Goal: Transaction & Acquisition: Obtain resource

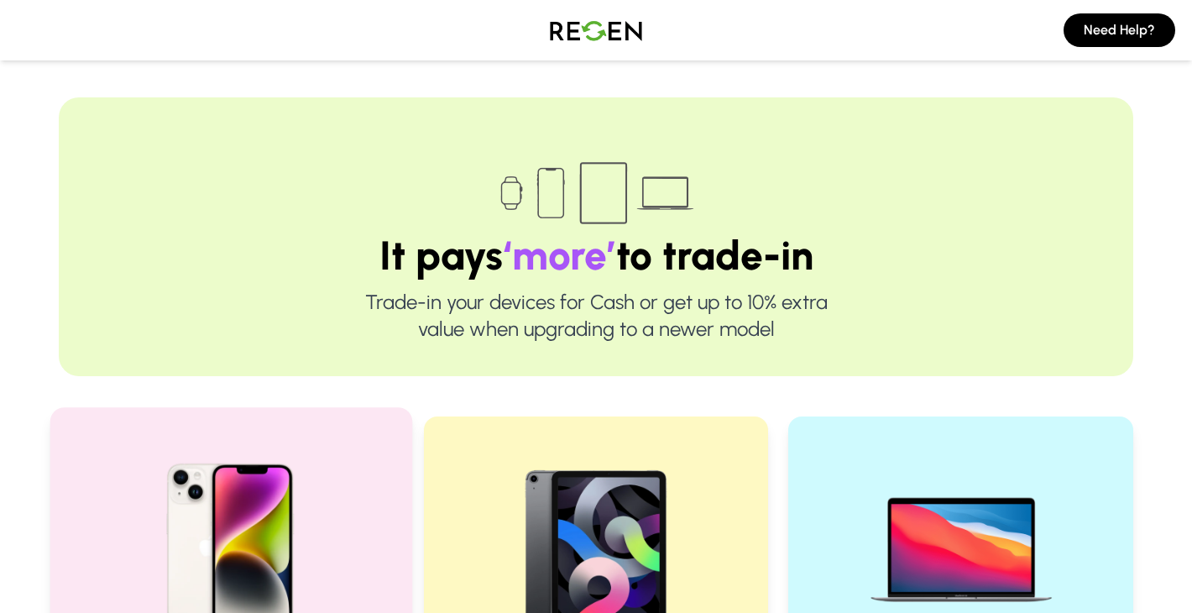
scroll to position [425, 0]
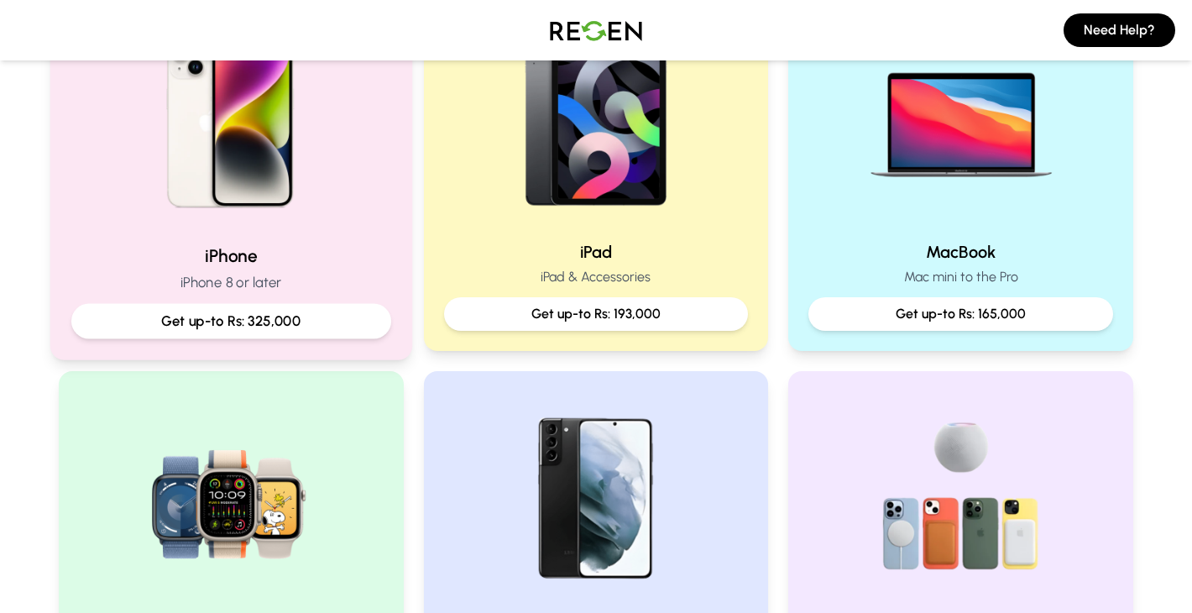
click at [257, 313] on p "Get up-to Rs: 325,000" at bounding box center [231, 321] width 291 height 21
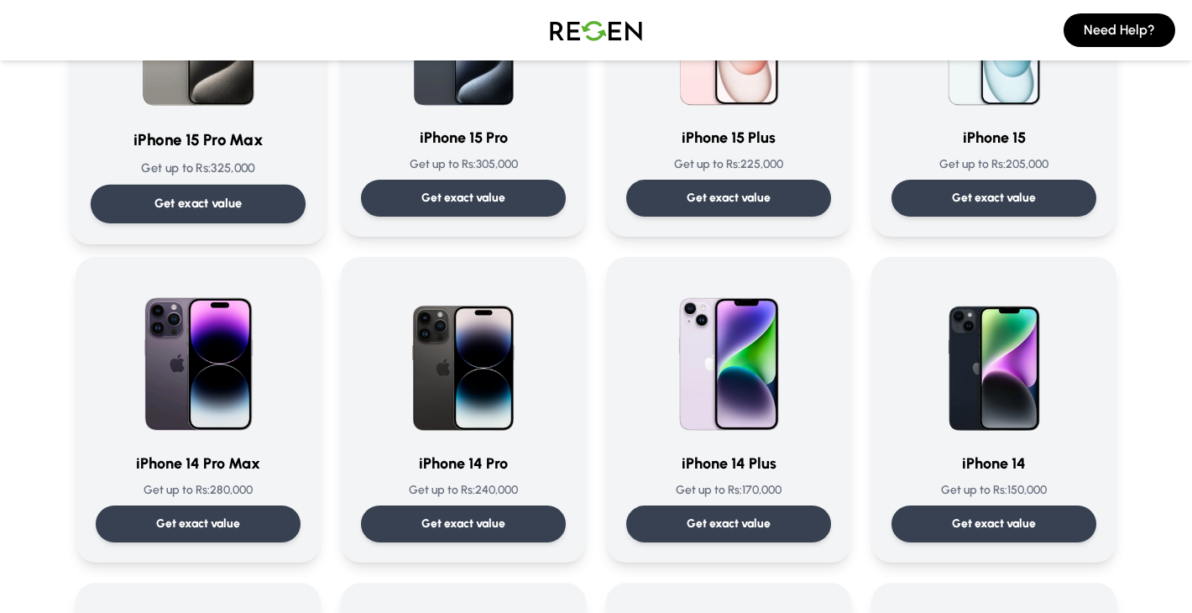
scroll to position [292, 0]
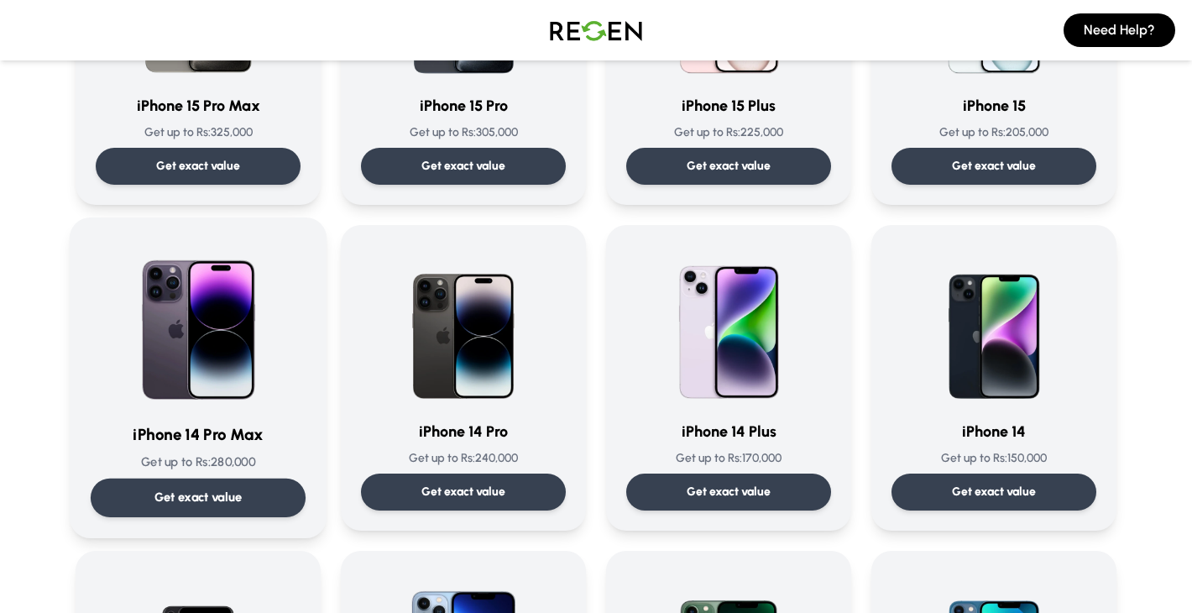
click at [226, 414] on div "iPhone 14 Pro Max Get up to Rs: 280,000 Get exact value" at bounding box center [198, 377] width 215 height 279
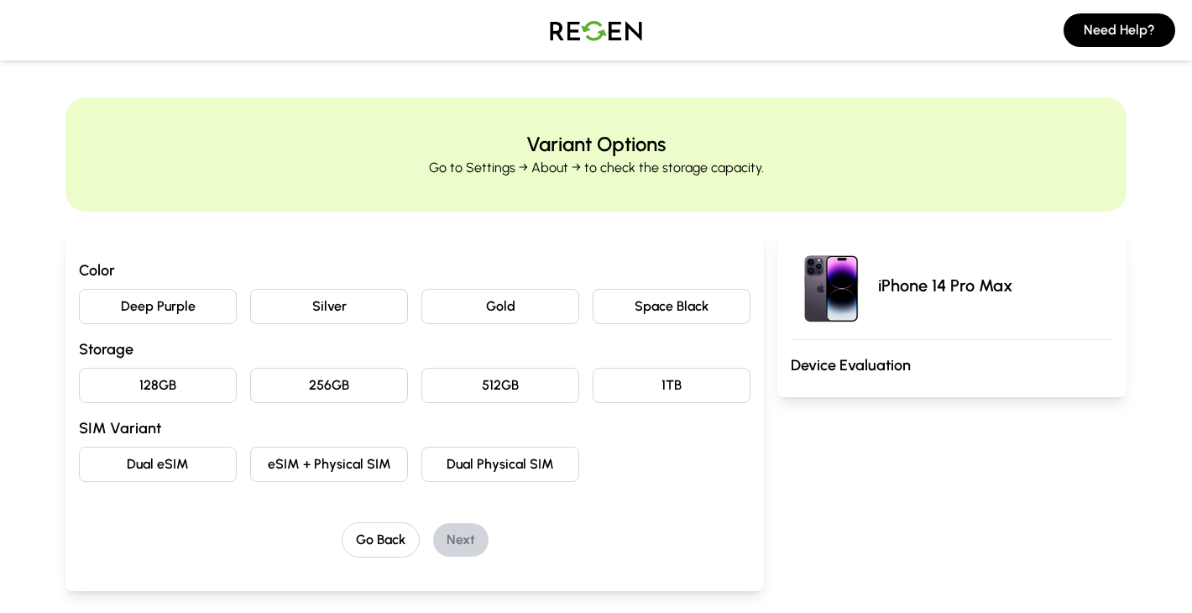
click at [143, 312] on button "Deep Purple" at bounding box center [158, 306] width 158 height 35
click at [375, 391] on button "256GB" at bounding box center [329, 385] width 158 height 35
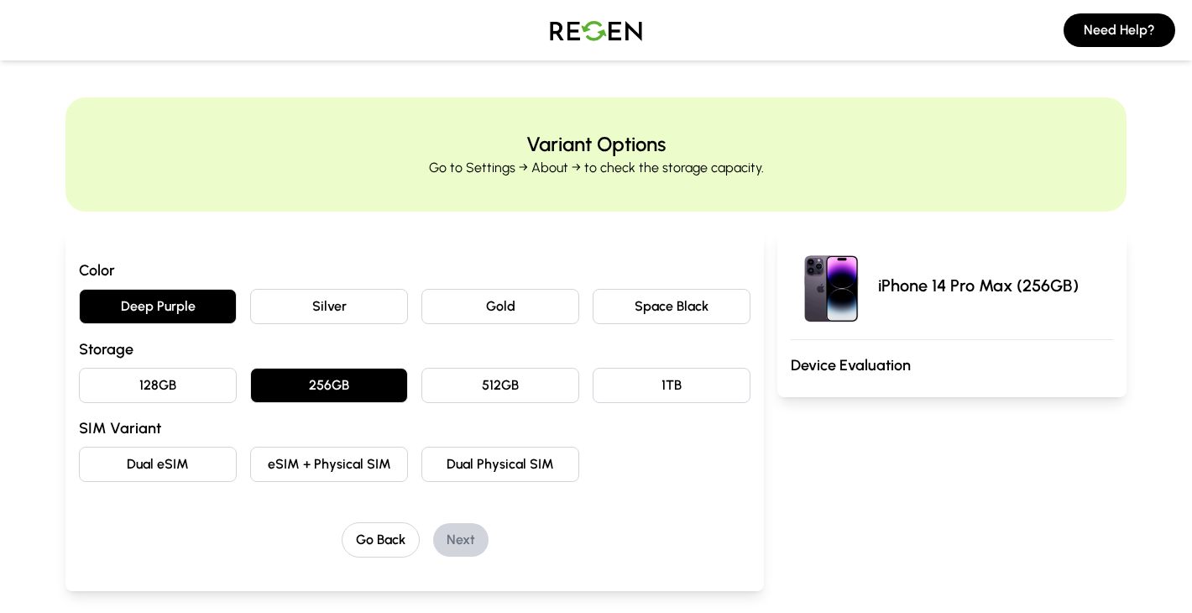
click at [333, 454] on button "eSIM + Physical SIM" at bounding box center [329, 464] width 158 height 35
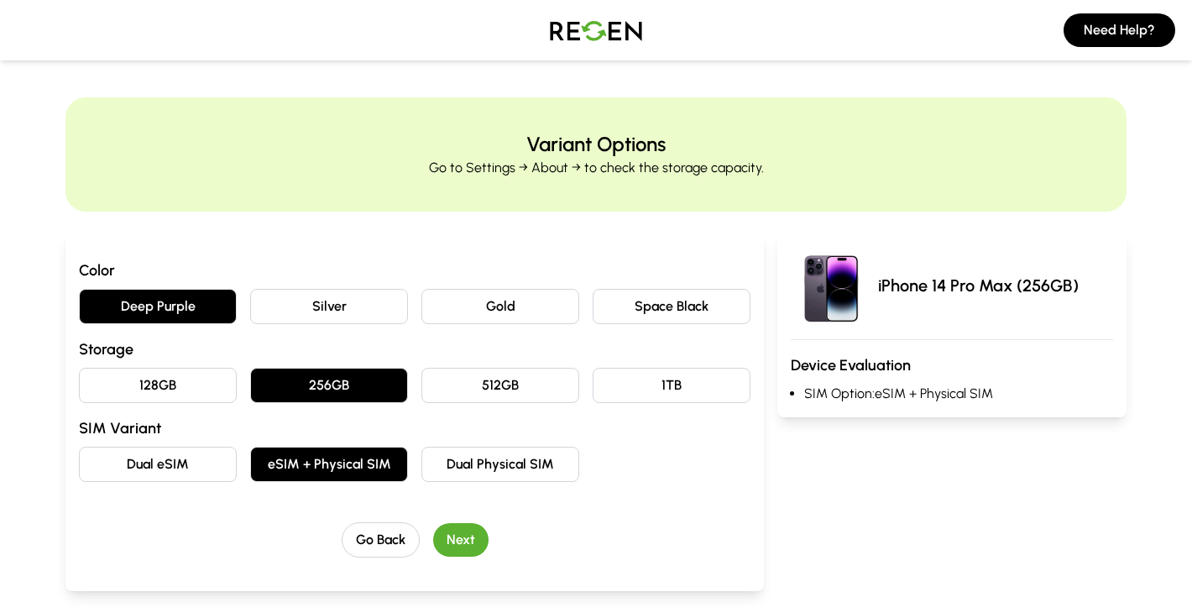
click at [467, 542] on button "Next" at bounding box center [460, 540] width 55 height 34
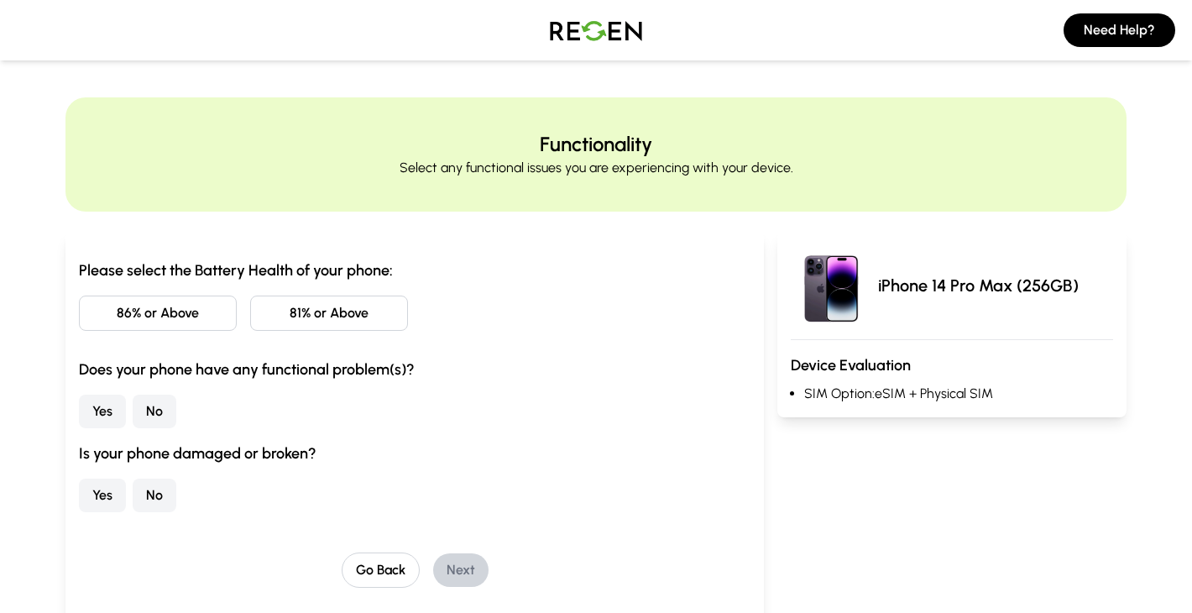
click at [180, 303] on button "86% or Above" at bounding box center [158, 313] width 158 height 35
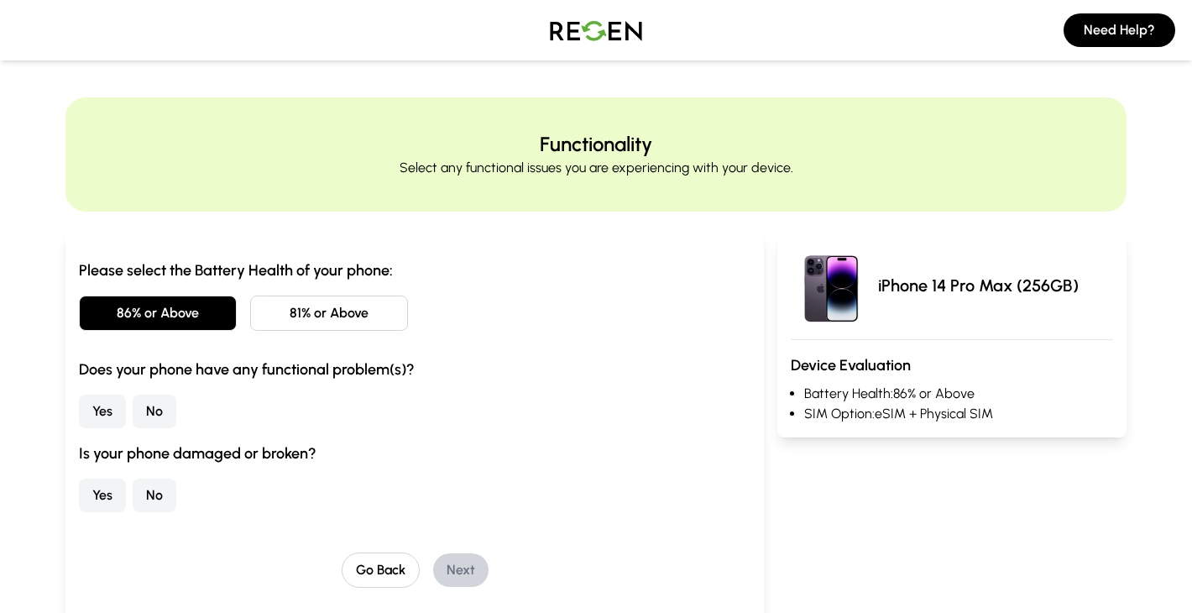
click at [164, 404] on button "No" at bounding box center [155, 412] width 44 height 34
click at [170, 492] on button "No" at bounding box center [155, 496] width 44 height 34
click at [454, 565] on button "Next" at bounding box center [460, 570] width 55 height 34
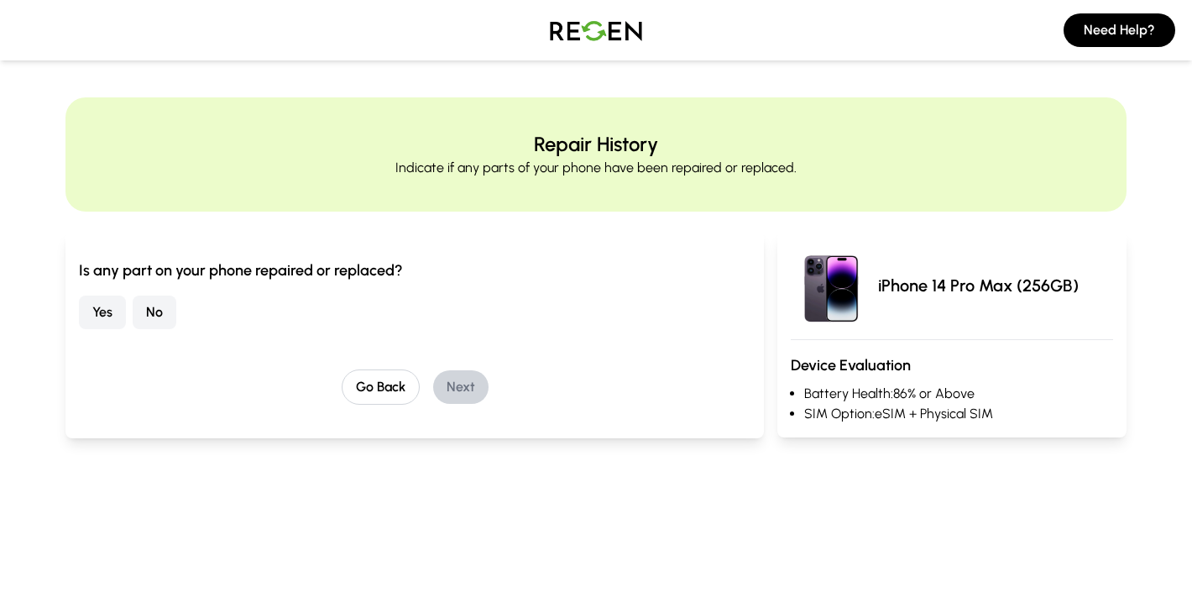
click at [156, 313] on button "No" at bounding box center [155, 313] width 44 height 34
click at [458, 390] on button "Next" at bounding box center [460, 387] width 55 height 34
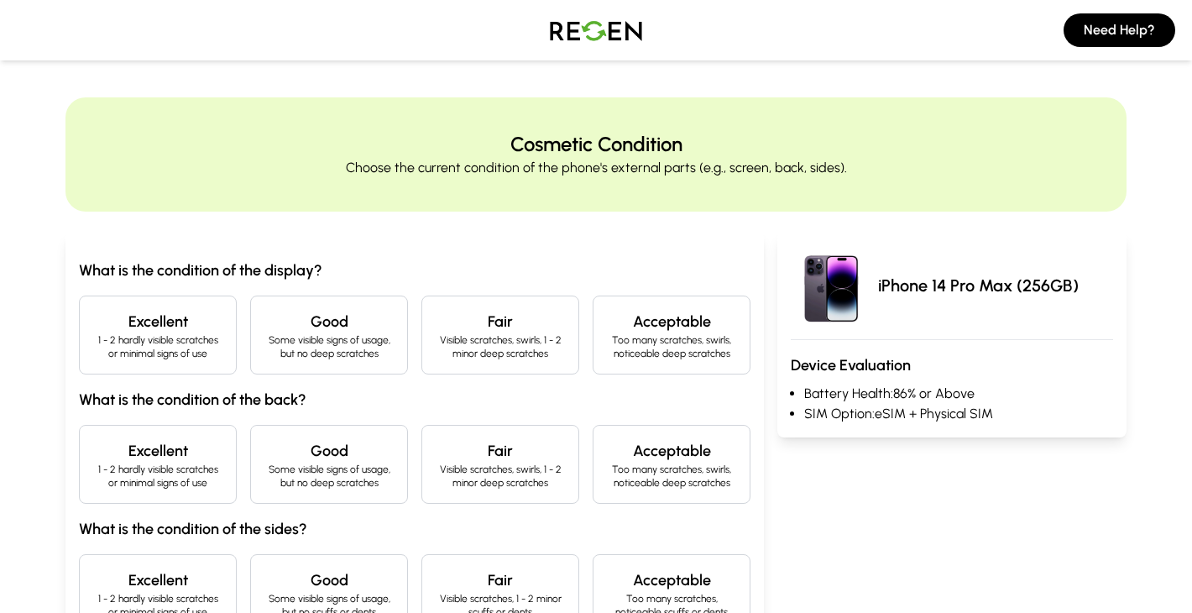
click at [144, 343] on p "1 - 2 hardly visible scratches or minimal signs of use" at bounding box center [157, 346] width 129 height 27
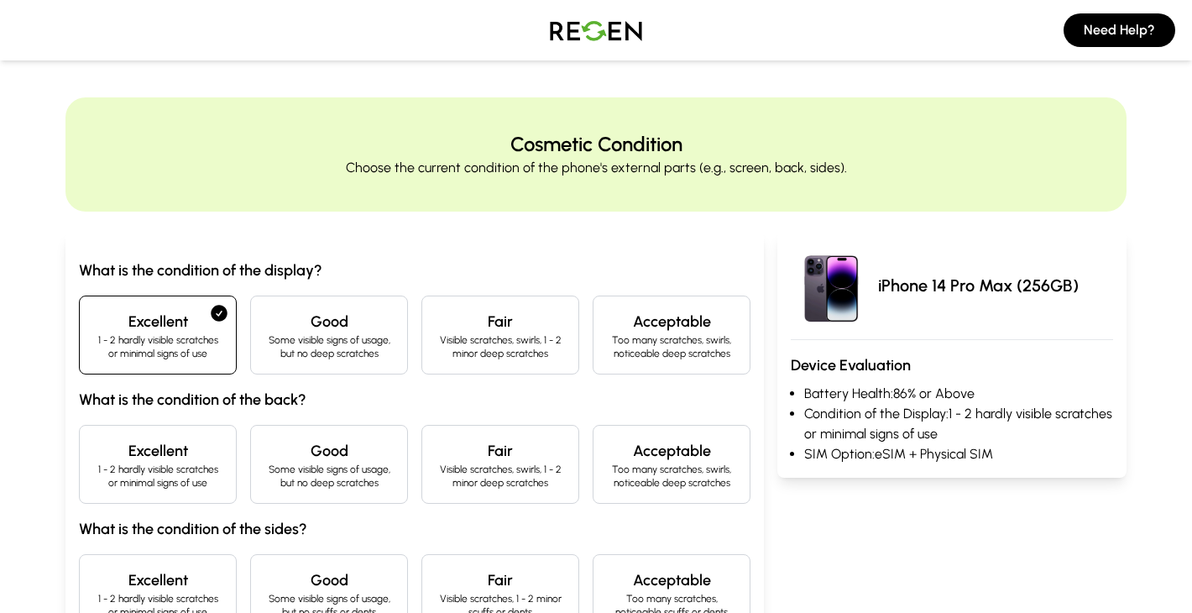
click at [181, 459] on h4 "Excellent" at bounding box center [157, 451] width 129 height 24
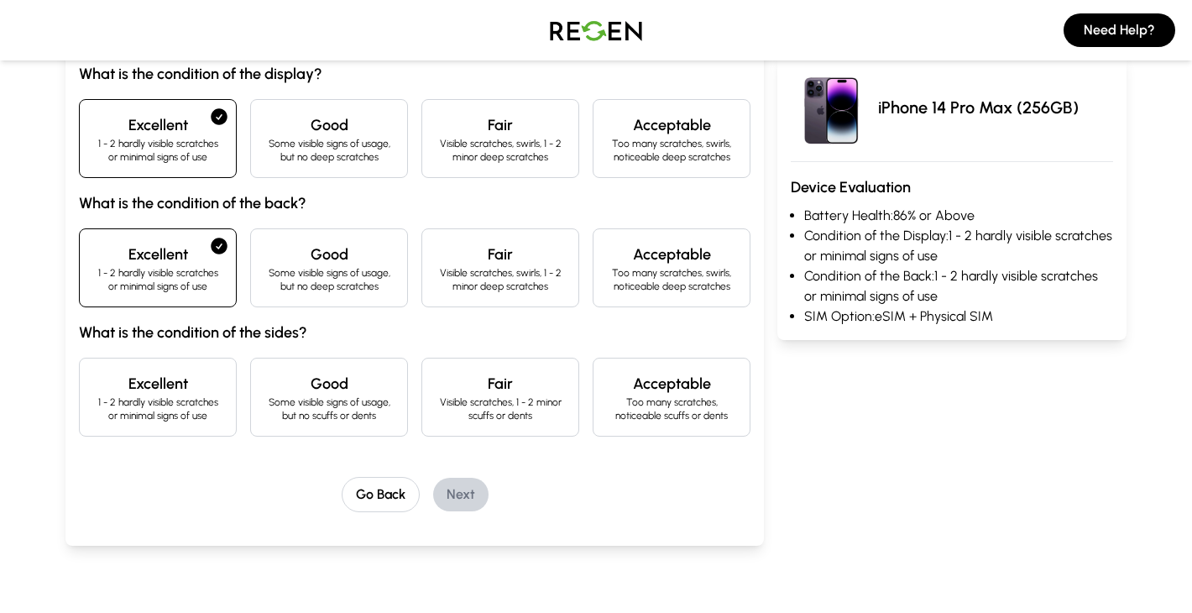
scroll to position [200, 0]
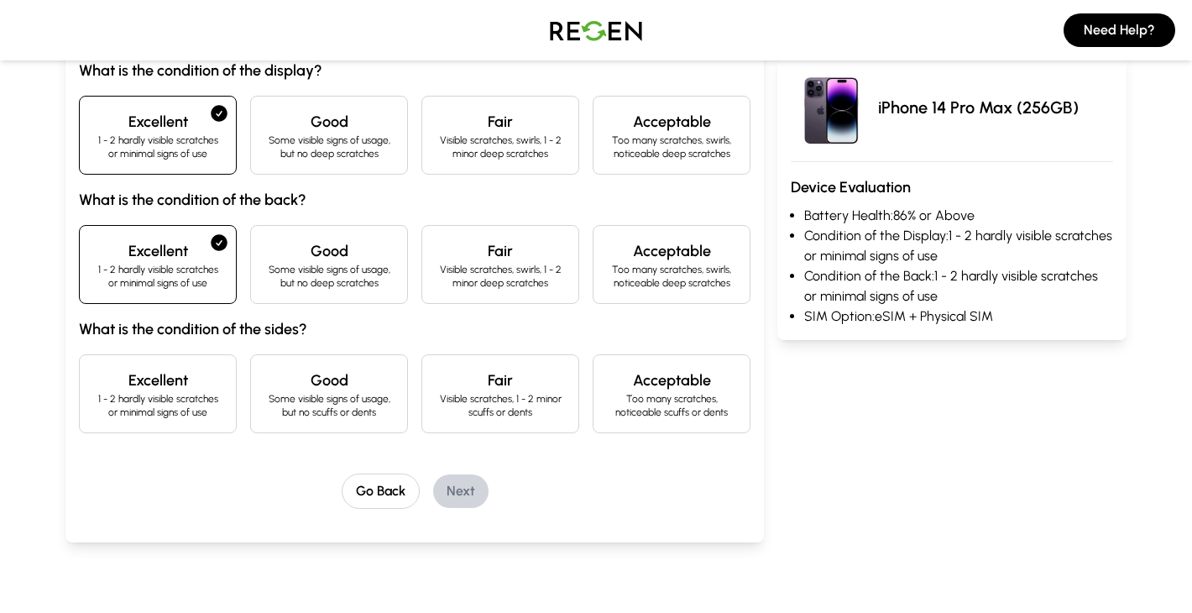
click at [185, 385] on h4 "Excellent" at bounding box center [157, 381] width 129 height 24
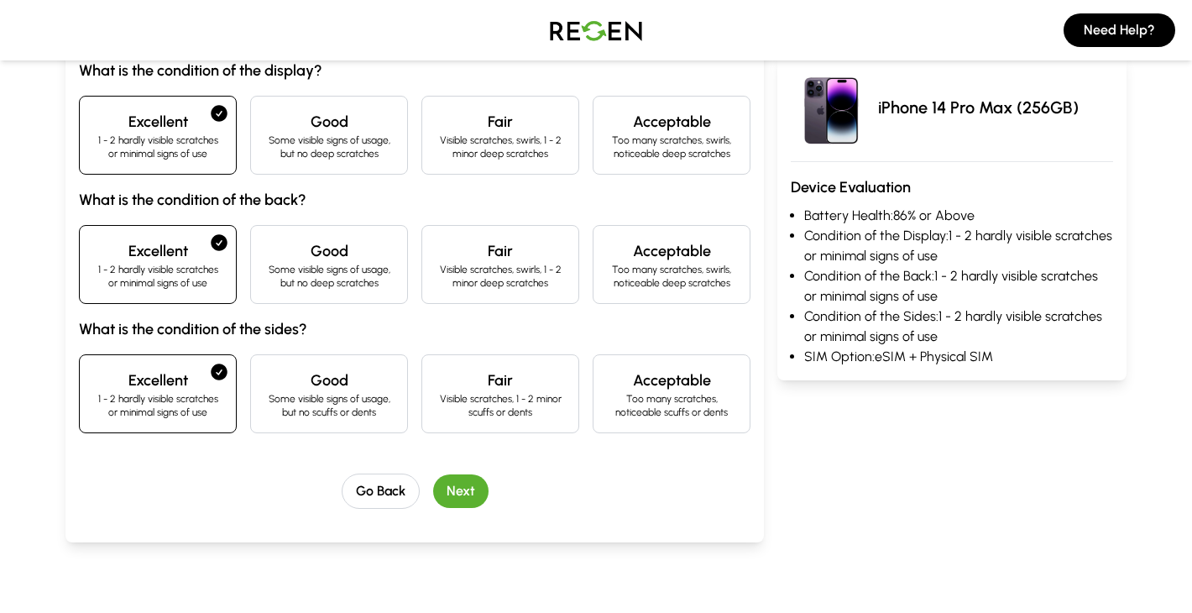
click at [451, 490] on button "Next" at bounding box center [460, 491] width 55 height 34
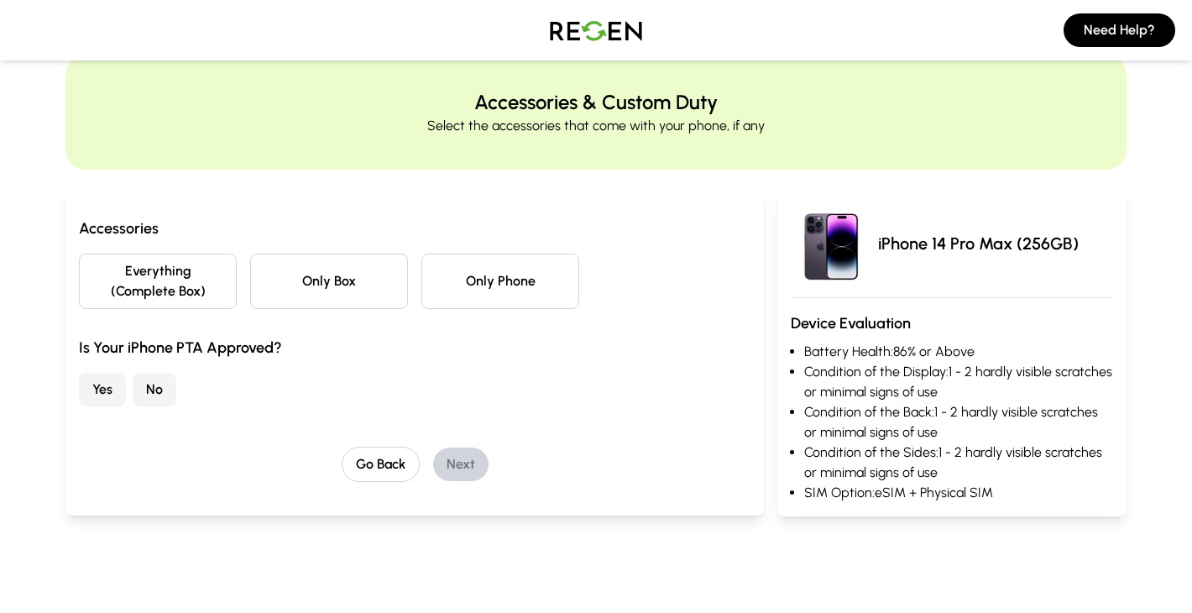
scroll to position [0, 0]
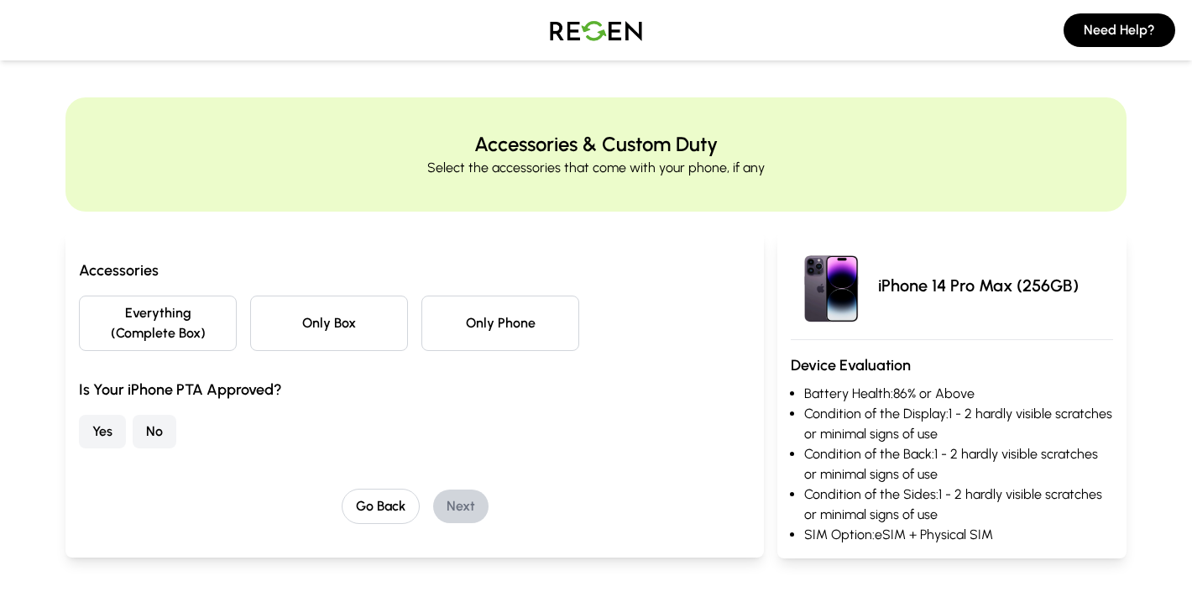
click at [158, 322] on button "Everything (Complete Box)" at bounding box center [158, 323] width 158 height 55
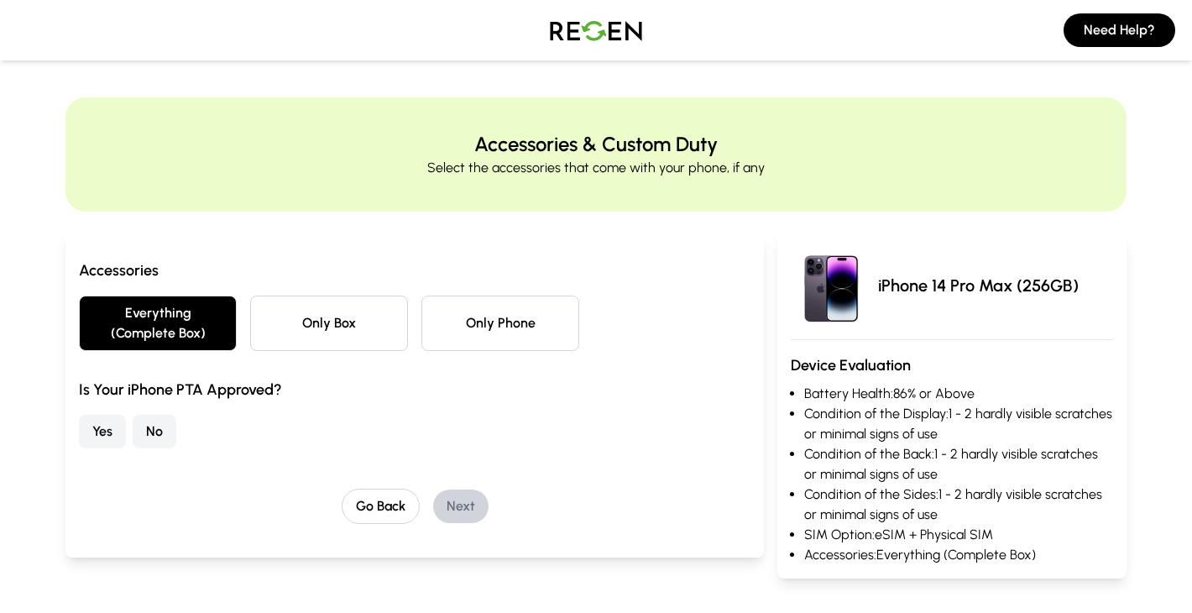
click at [166, 428] on button "No" at bounding box center [155, 432] width 44 height 34
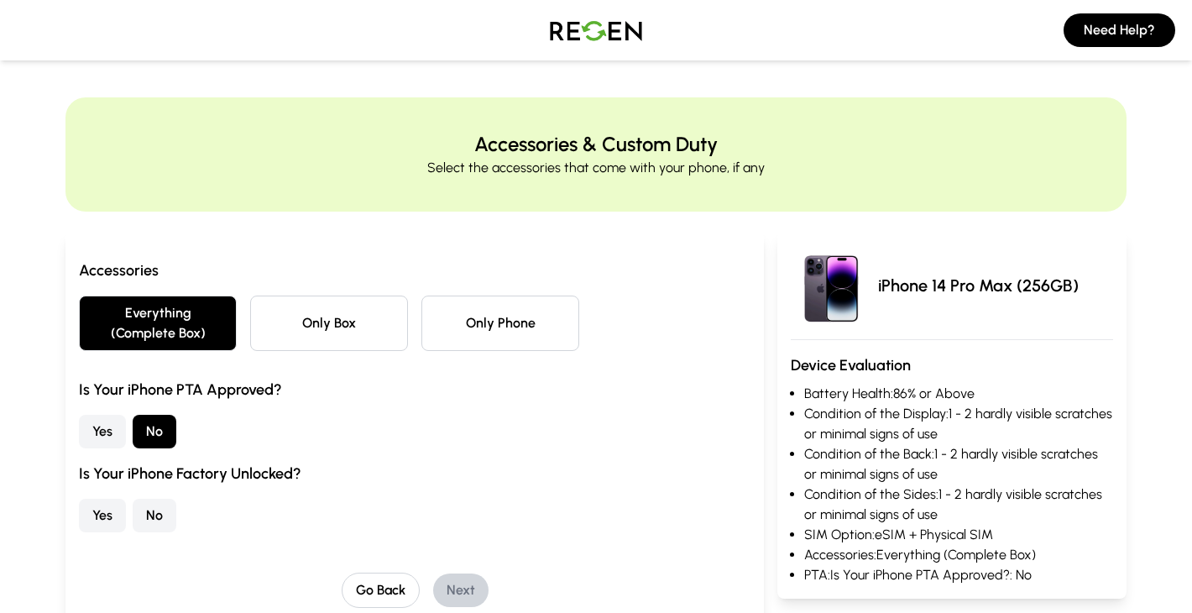
click at [121, 516] on button "Yes" at bounding box center [102, 516] width 47 height 34
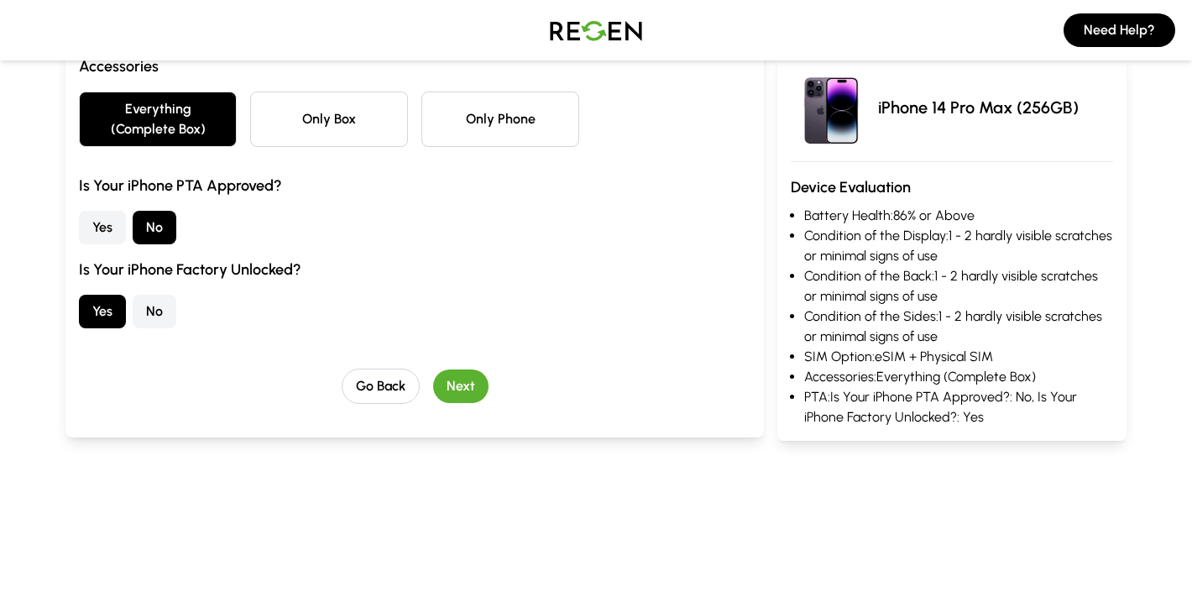
scroll to position [215, 0]
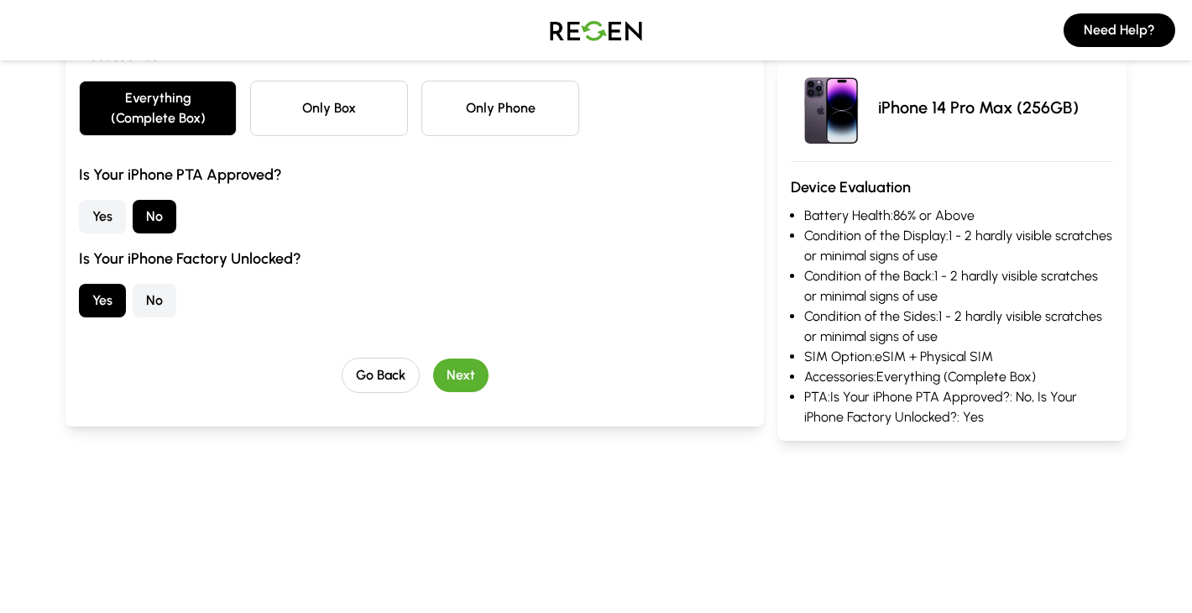
click at [469, 368] on button "Next" at bounding box center [460, 376] width 55 height 34
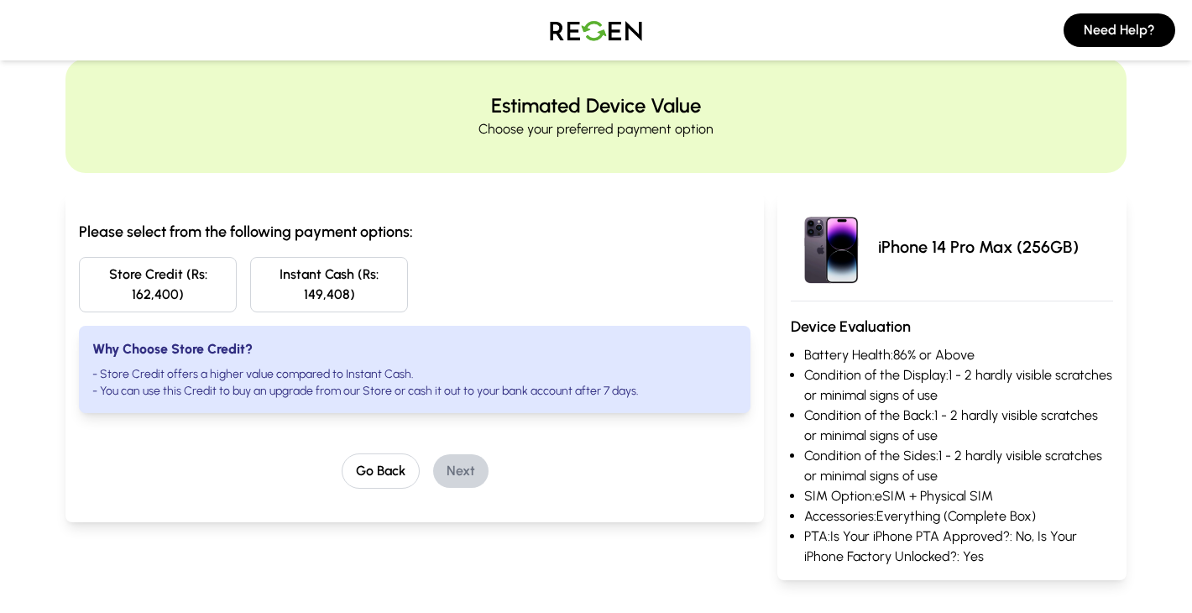
scroll to position [0, 0]
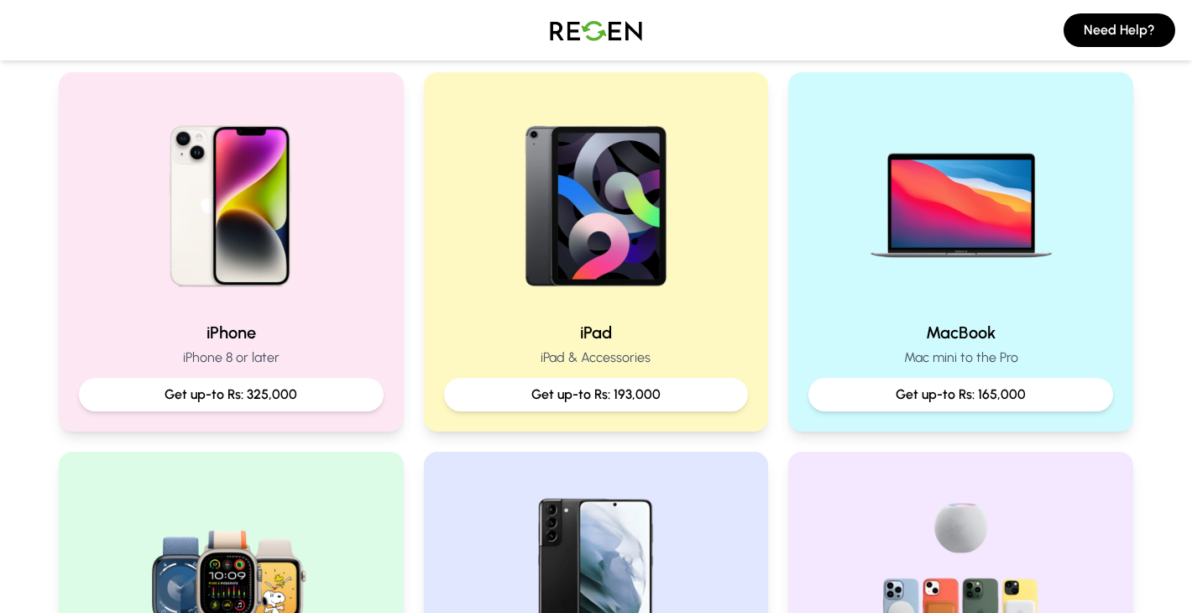
scroll to position [345, 0]
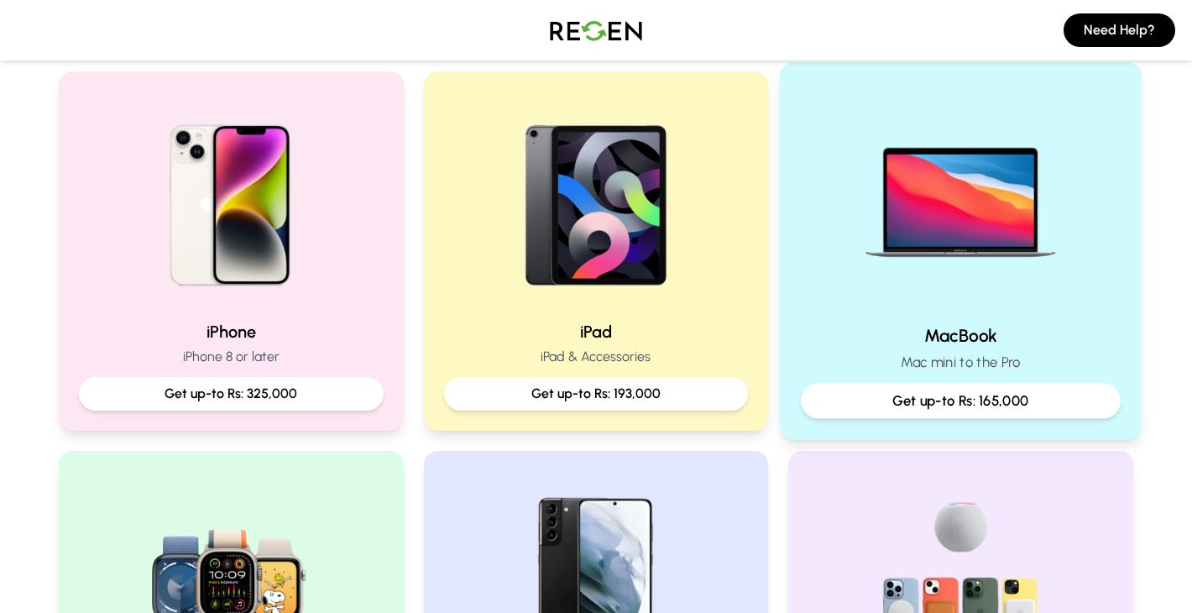
click at [951, 333] on h2 "MacBook" at bounding box center [961, 335] width 320 height 24
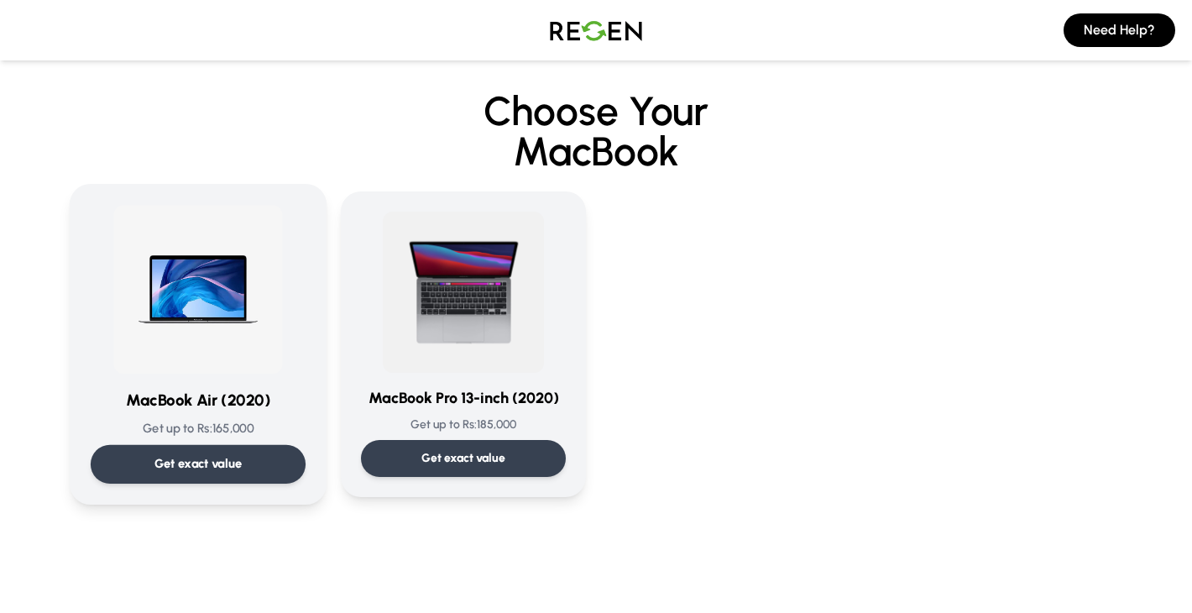
click at [192, 473] on p "Get exact value" at bounding box center [199, 464] width 88 height 18
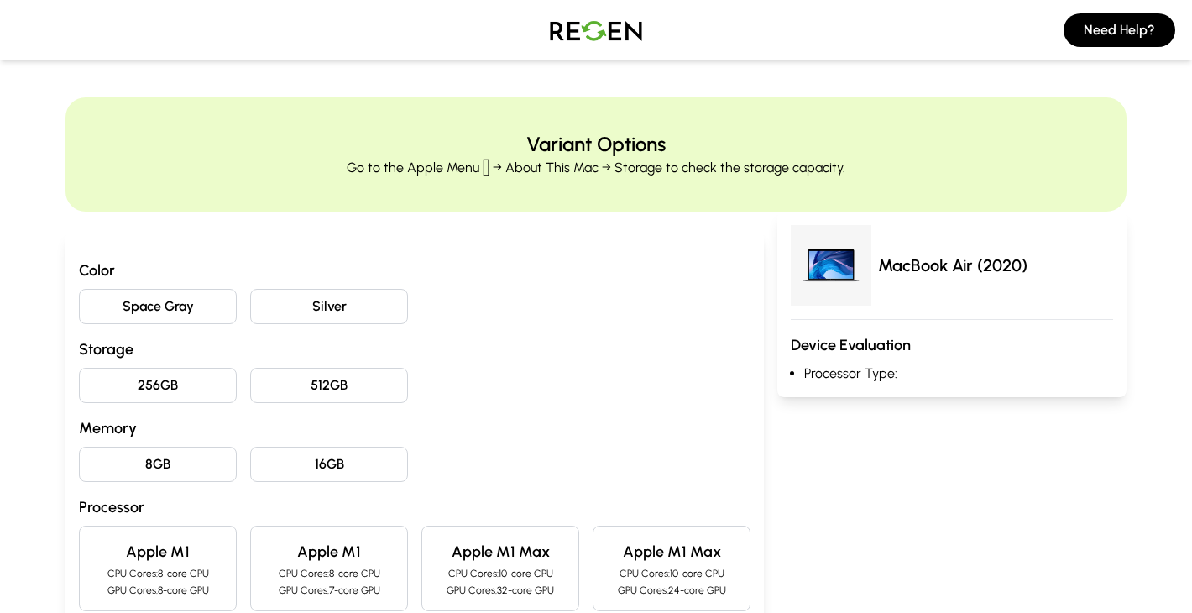
click at [182, 320] on button "Space Gray" at bounding box center [158, 306] width 158 height 35
click at [199, 363] on div "Color Space Gray Silver Storage 256GB 512GB Memory 8GB 16GB Processor Apple M1 …" at bounding box center [415, 534] width 672 height 551
click at [199, 387] on button "256GB" at bounding box center [158, 385] width 158 height 35
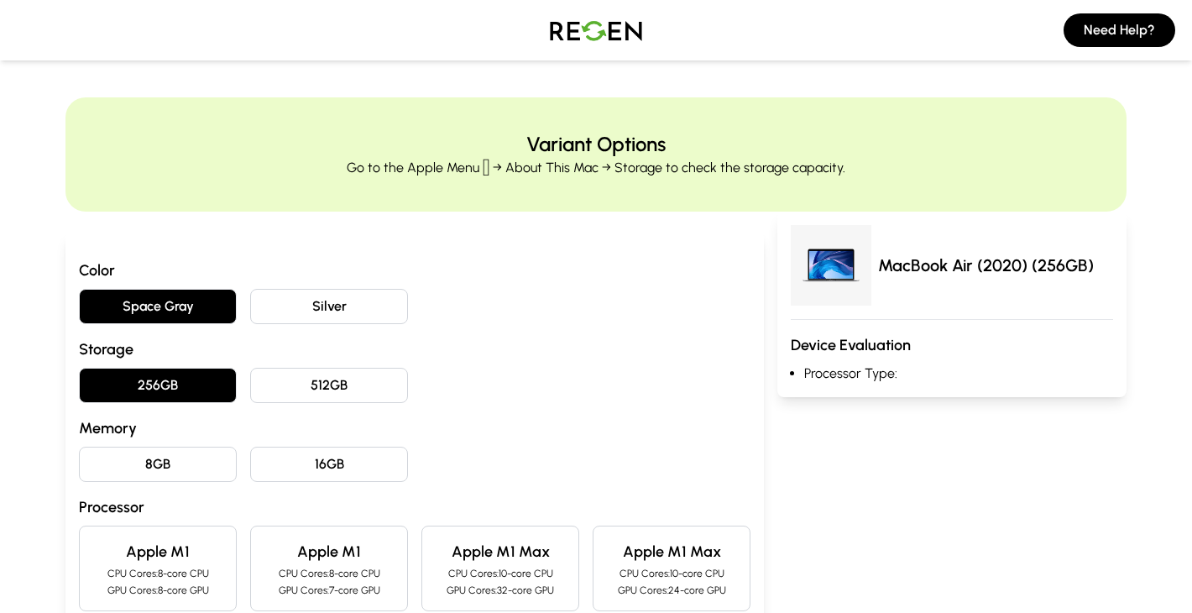
click at [179, 470] on button "8GB" at bounding box center [158, 464] width 158 height 35
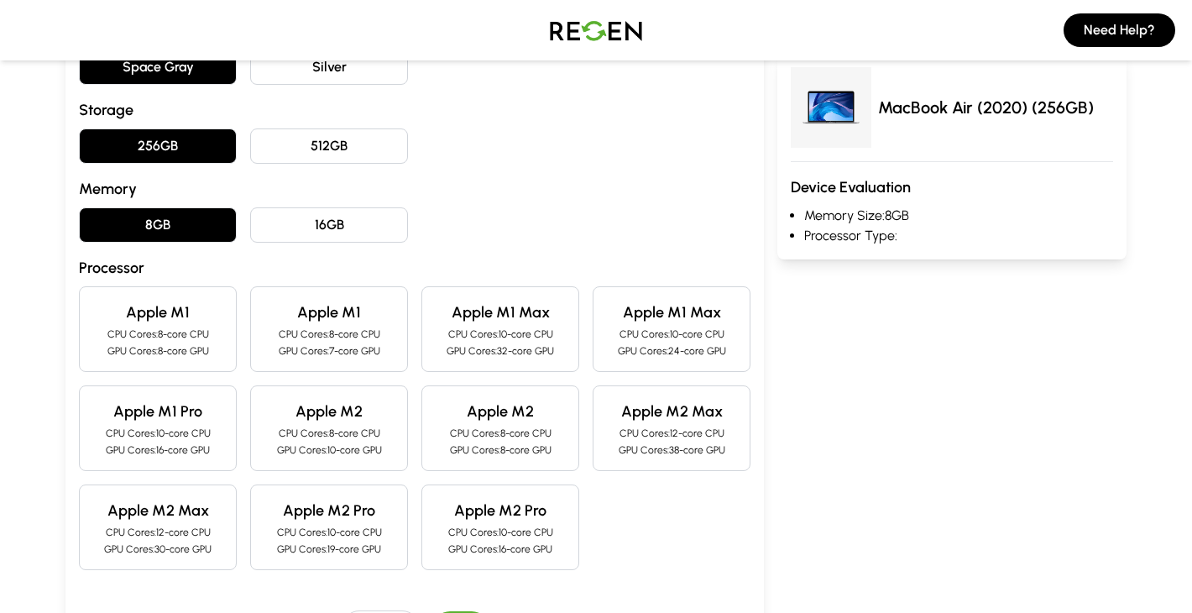
scroll to position [240, 0]
click at [327, 330] on p "CPU Cores: 8-core CPU" at bounding box center [328, 333] width 129 height 13
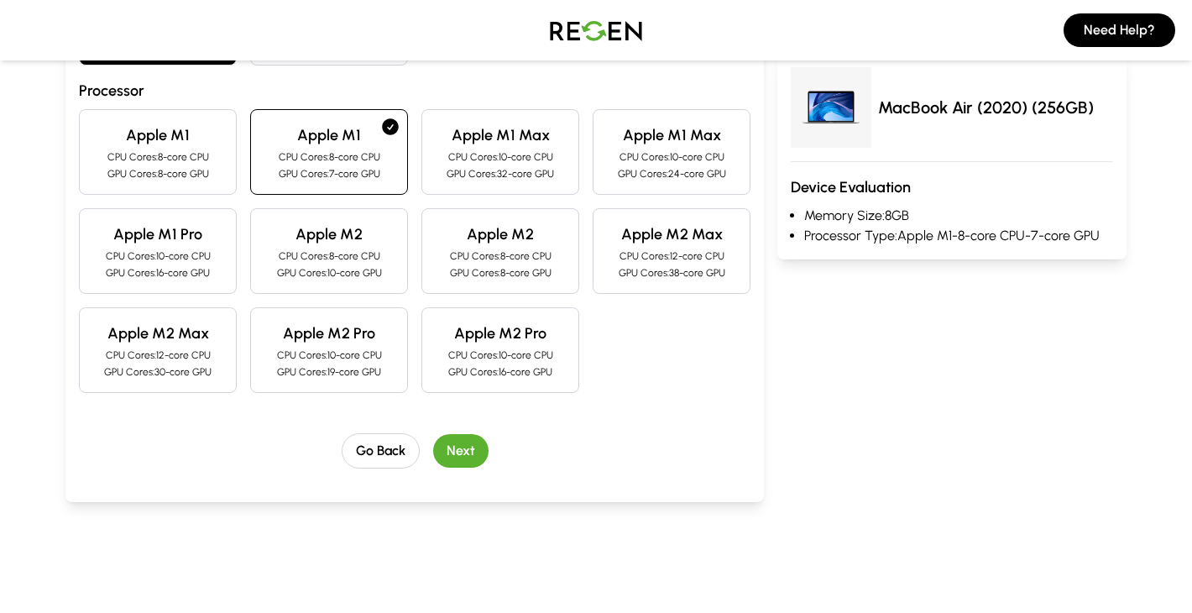
scroll to position [416, 0]
click at [458, 465] on button "Next" at bounding box center [460, 452] width 55 height 34
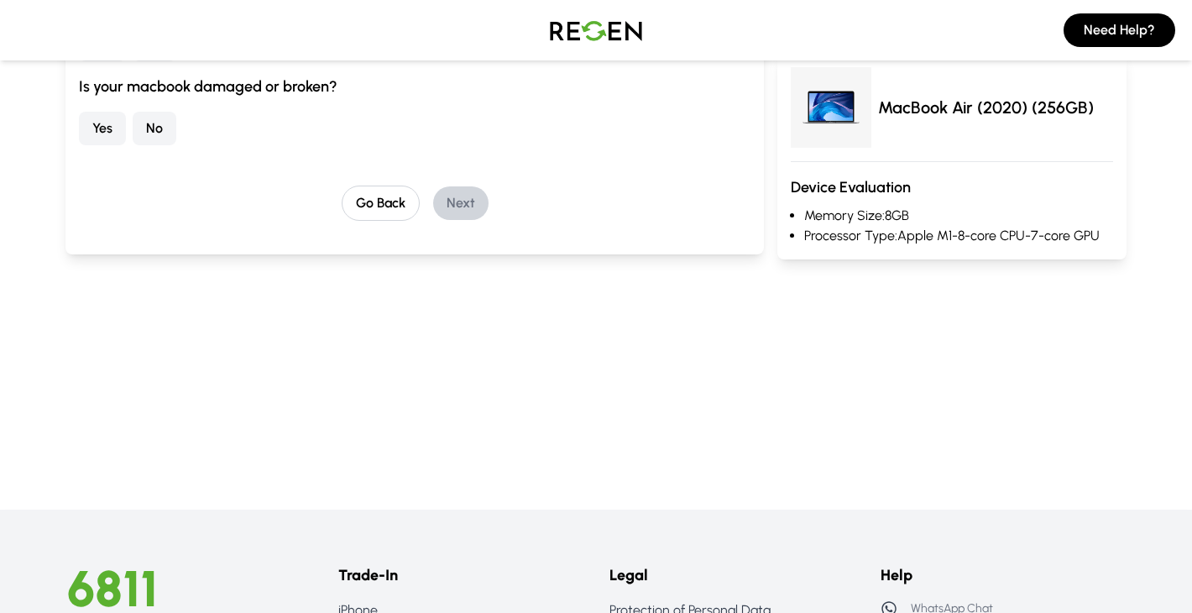
scroll to position [0, 0]
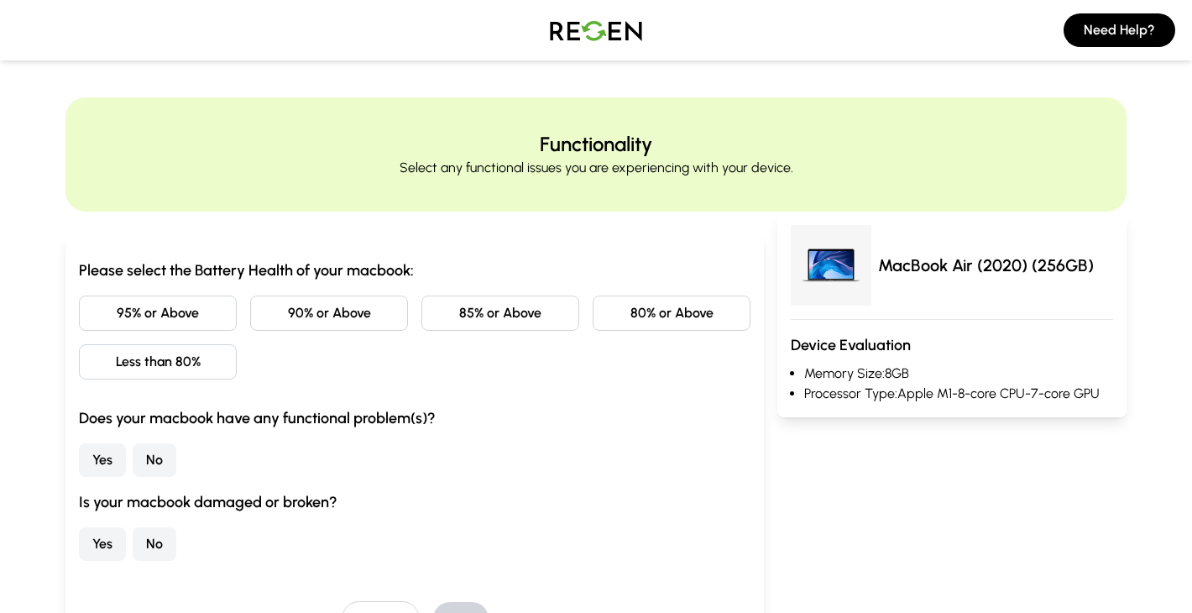
click at [186, 306] on button "95% or Above" at bounding box center [158, 313] width 158 height 35
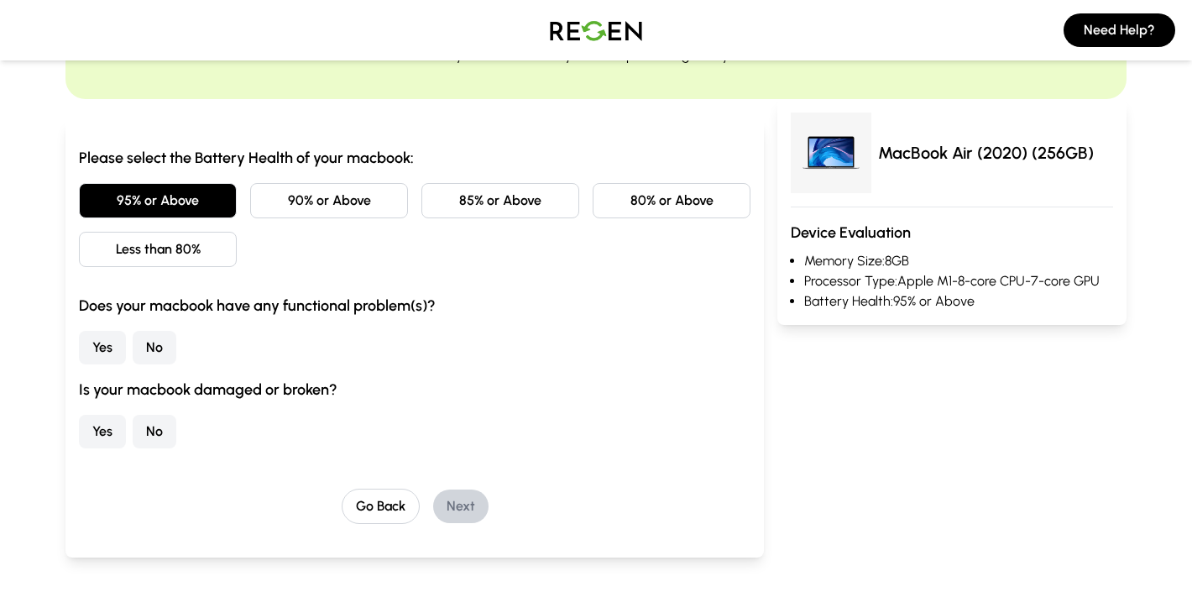
scroll to position [117, 0]
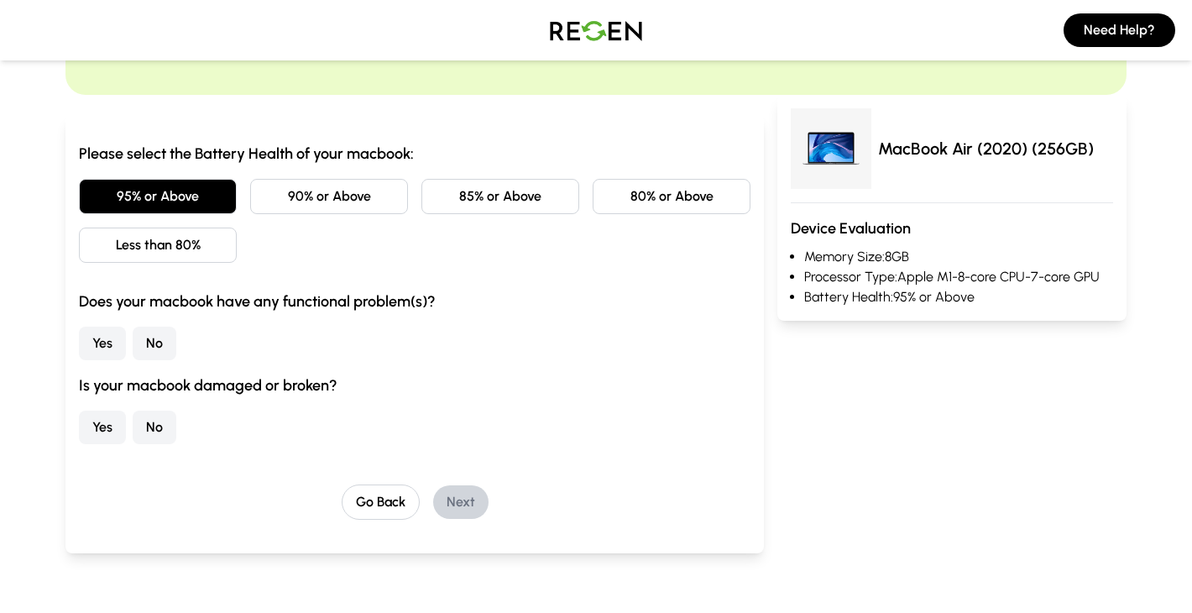
click at [141, 338] on button "No" at bounding box center [155, 344] width 44 height 34
click at [153, 443] on button "No" at bounding box center [155, 428] width 44 height 34
click at [461, 487] on button "Next" at bounding box center [460, 502] width 55 height 34
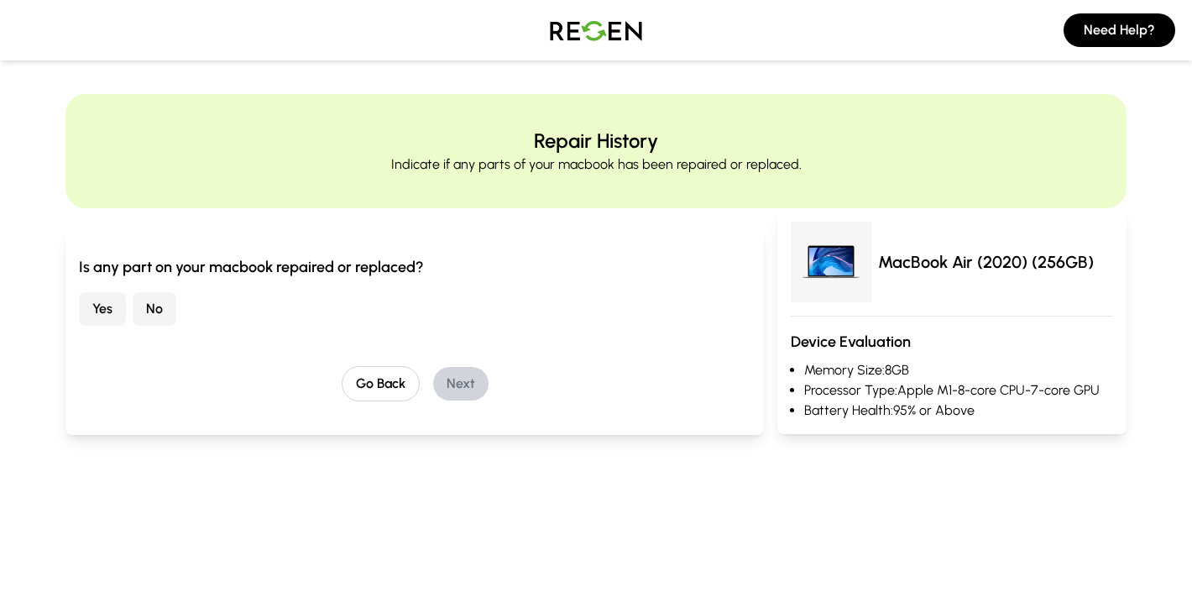
scroll to position [0, 0]
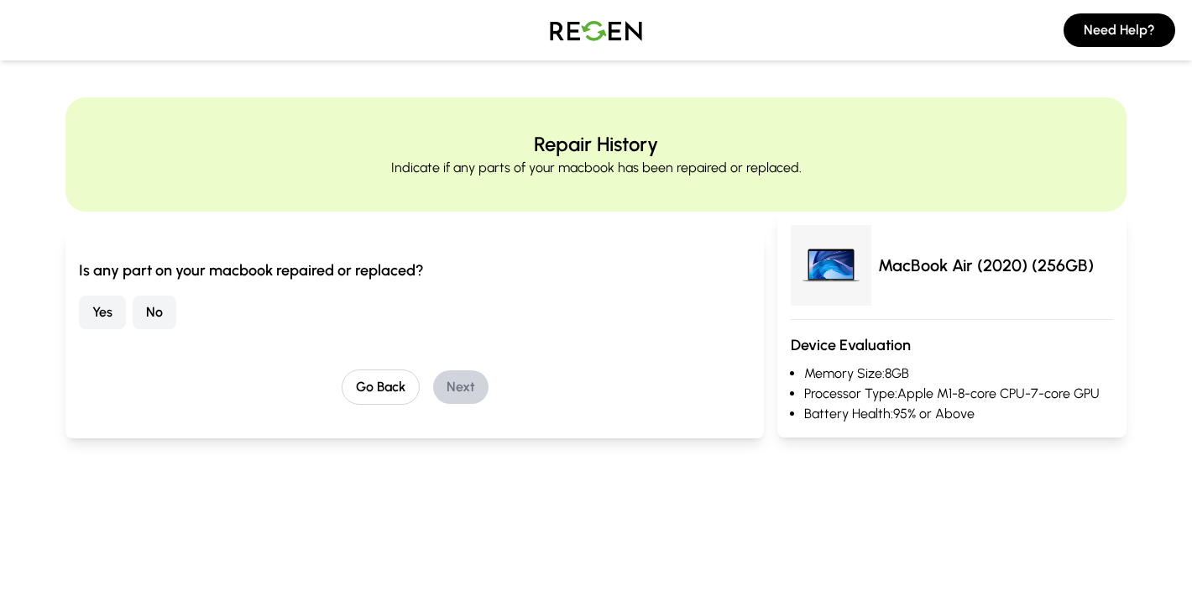
click at [154, 320] on button "No" at bounding box center [155, 313] width 44 height 34
click at [475, 394] on button "Next" at bounding box center [460, 387] width 55 height 34
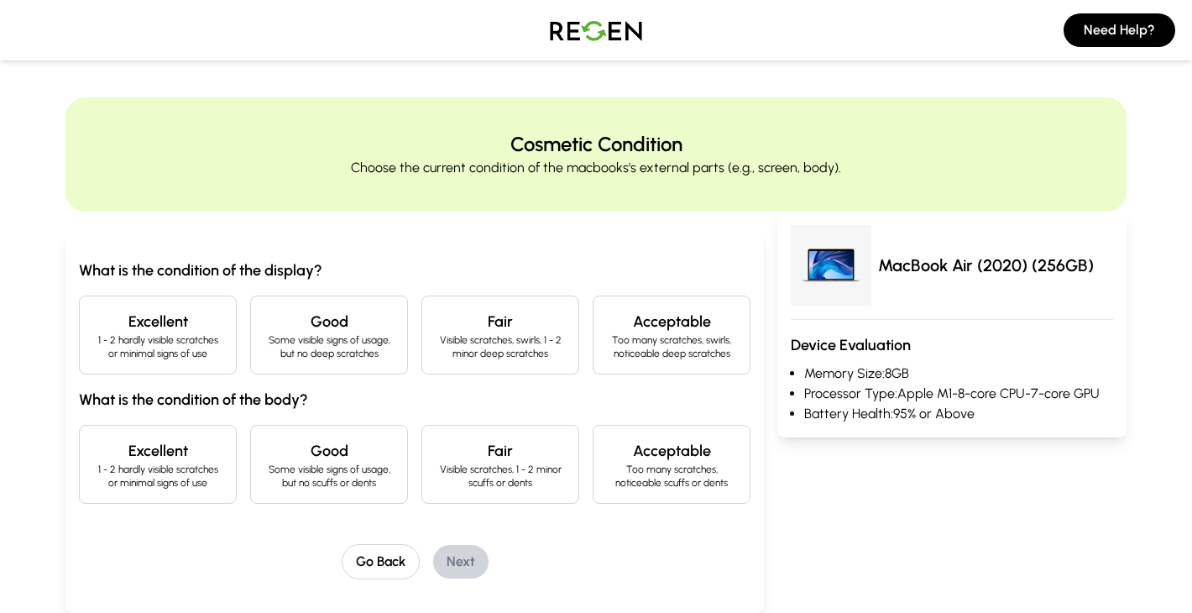
click at [113, 336] on p "1 - 2 hardly visible scratches or minimal signs of use" at bounding box center [157, 346] width 129 height 27
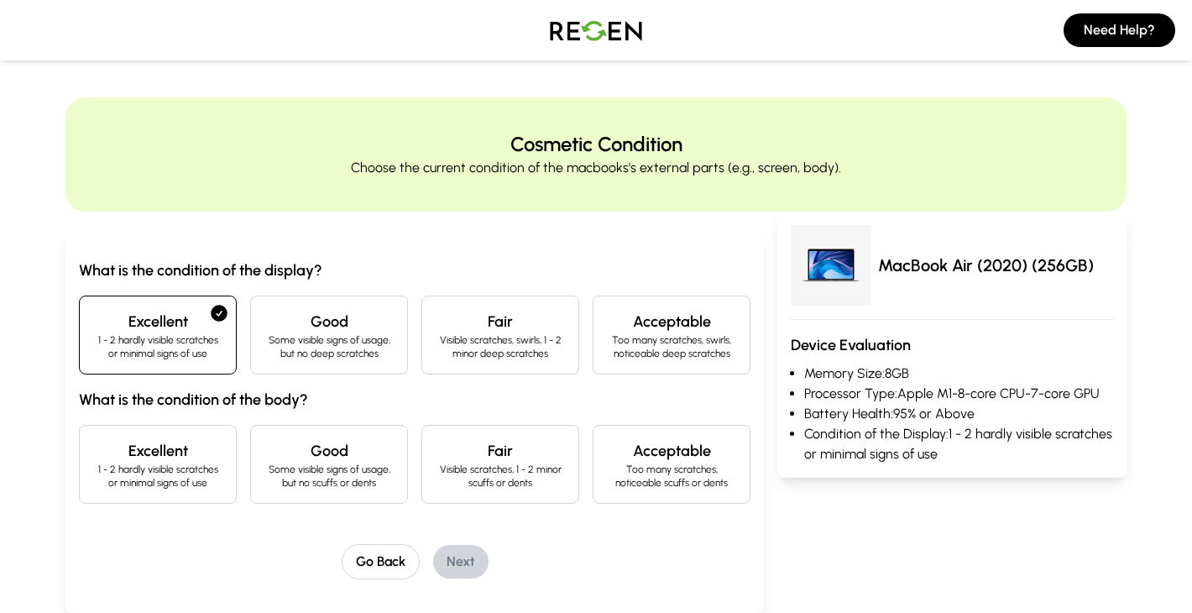
click at [135, 457] on h4 "Excellent" at bounding box center [157, 451] width 129 height 24
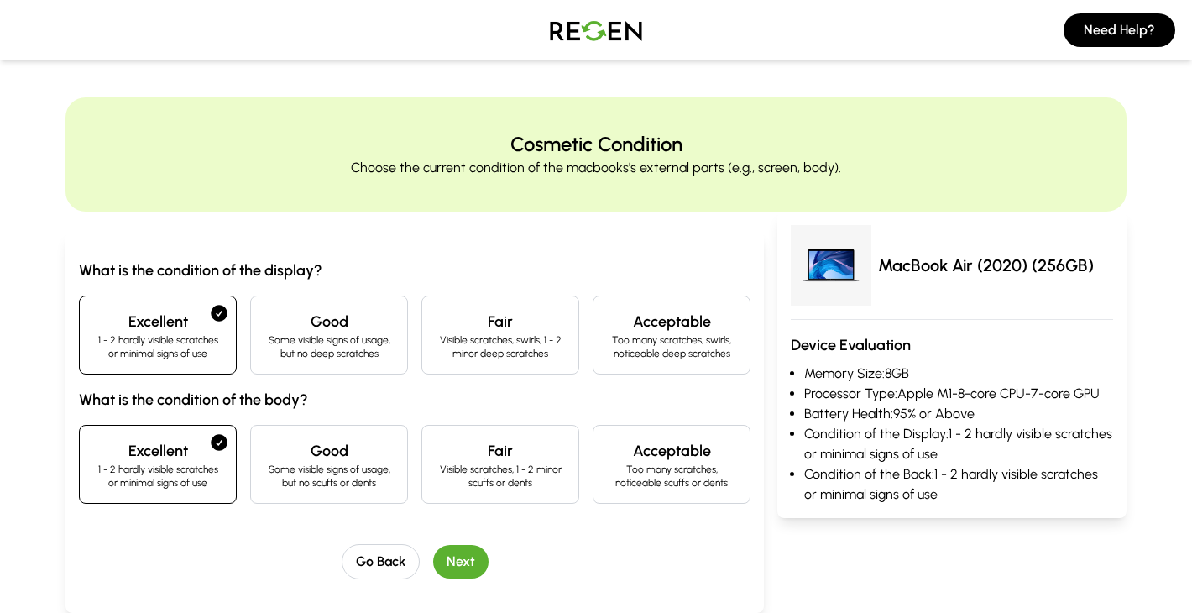
click at [464, 547] on button "Next" at bounding box center [460, 562] width 55 height 34
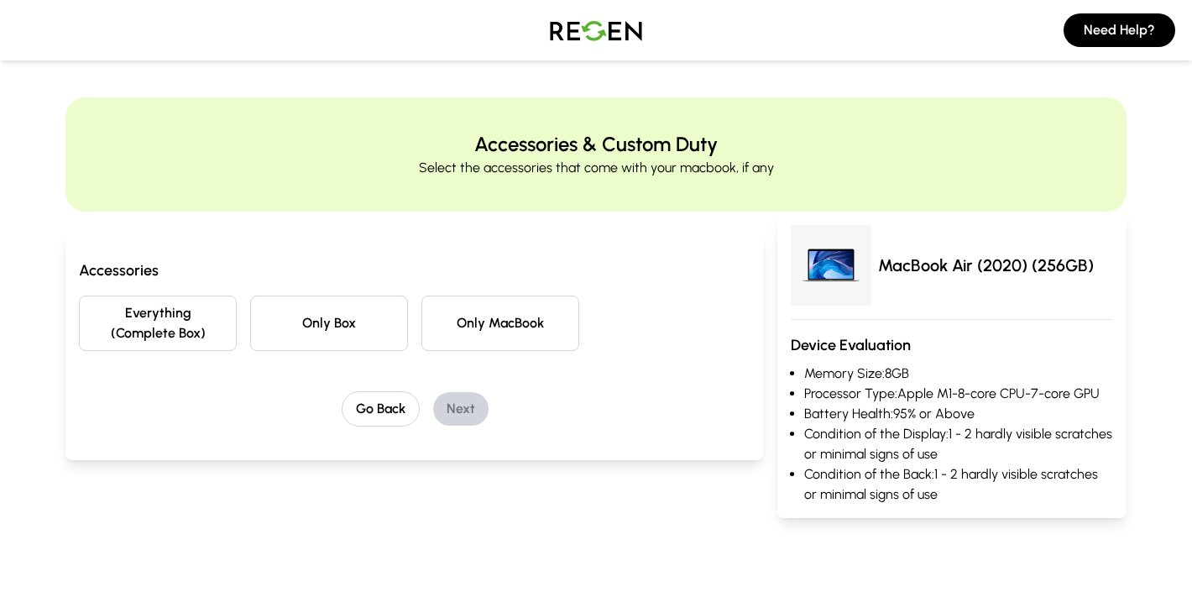
click at [190, 335] on button "Everything (Complete Box)" at bounding box center [158, 323] width 158 height 55
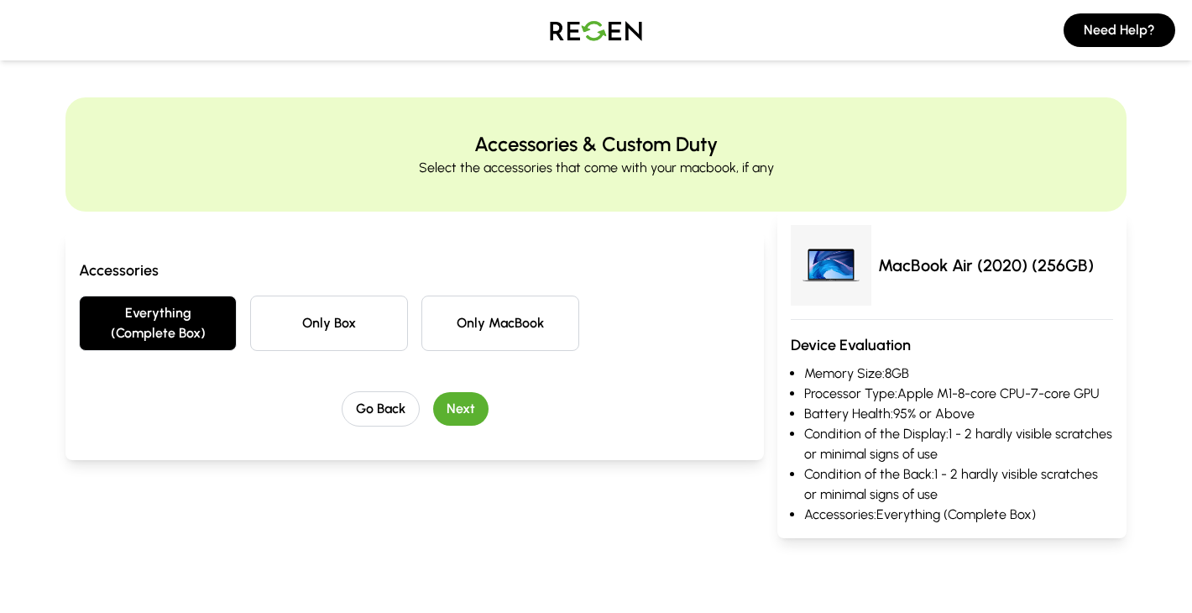
click at [474, 413] on button "Next" at bounding box center [460, 409] width 55 height 34
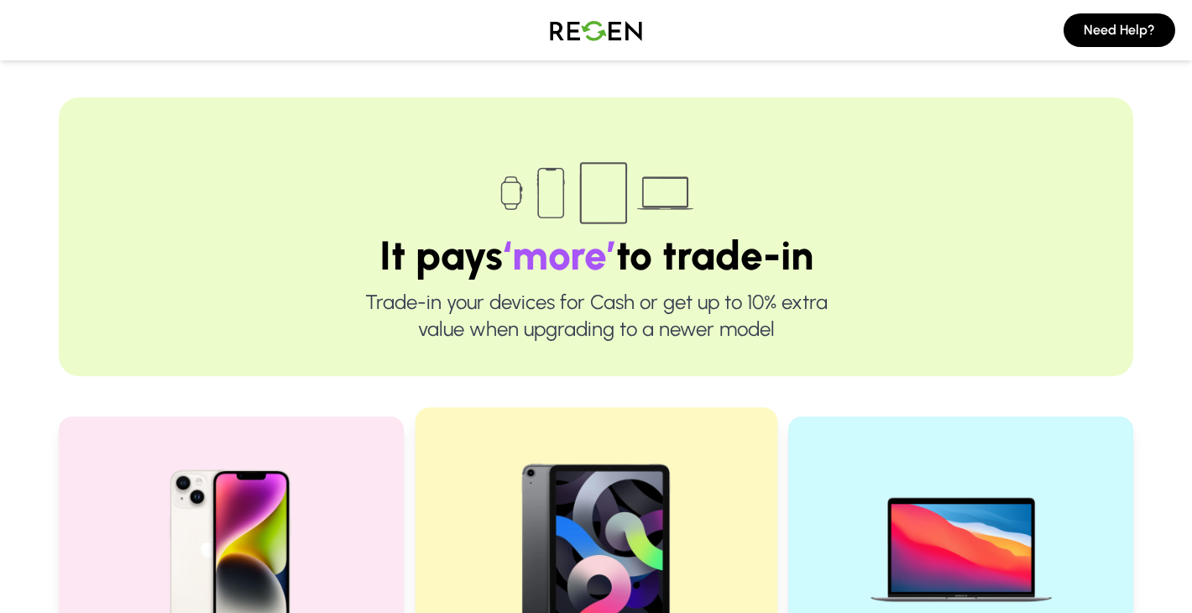
click at [637, 556] on img at bounding box center [597, 542] width 226 height 226
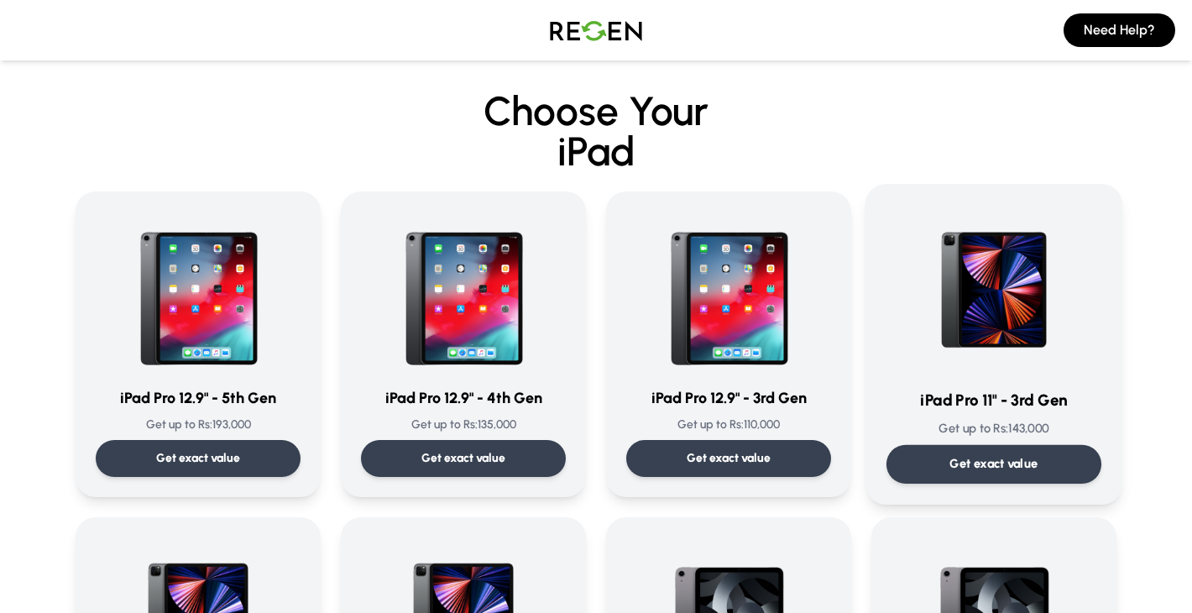
click at [960, 347] on img at bounding box center [994, 290] width 170 height 170
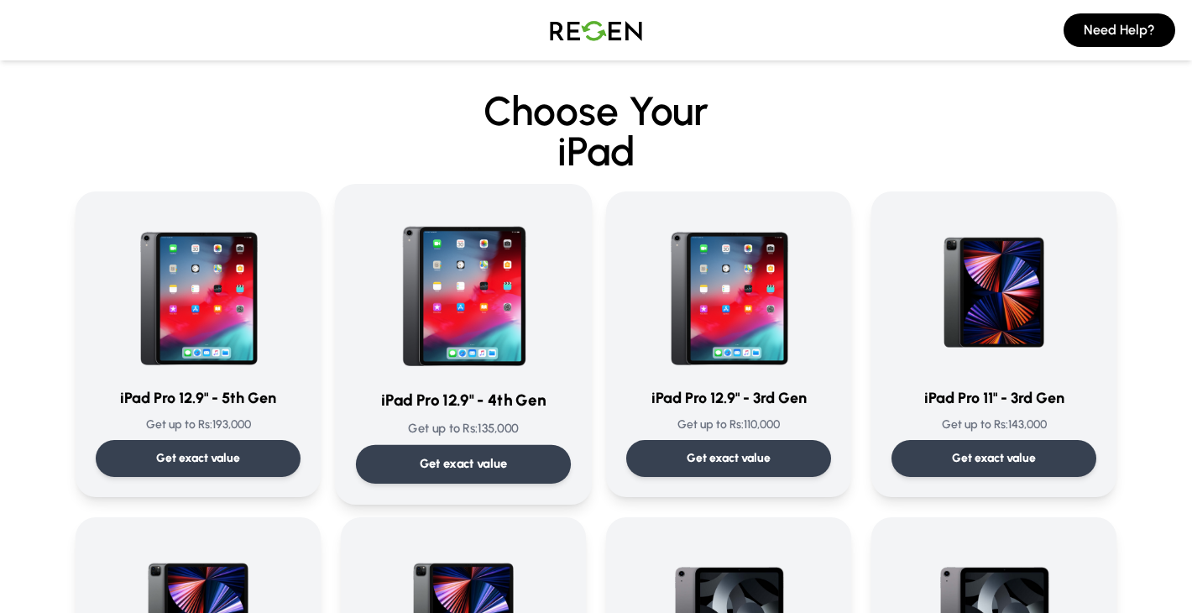
click at [452, 353] on img at bounding box center [464, 290] width 170 height 170
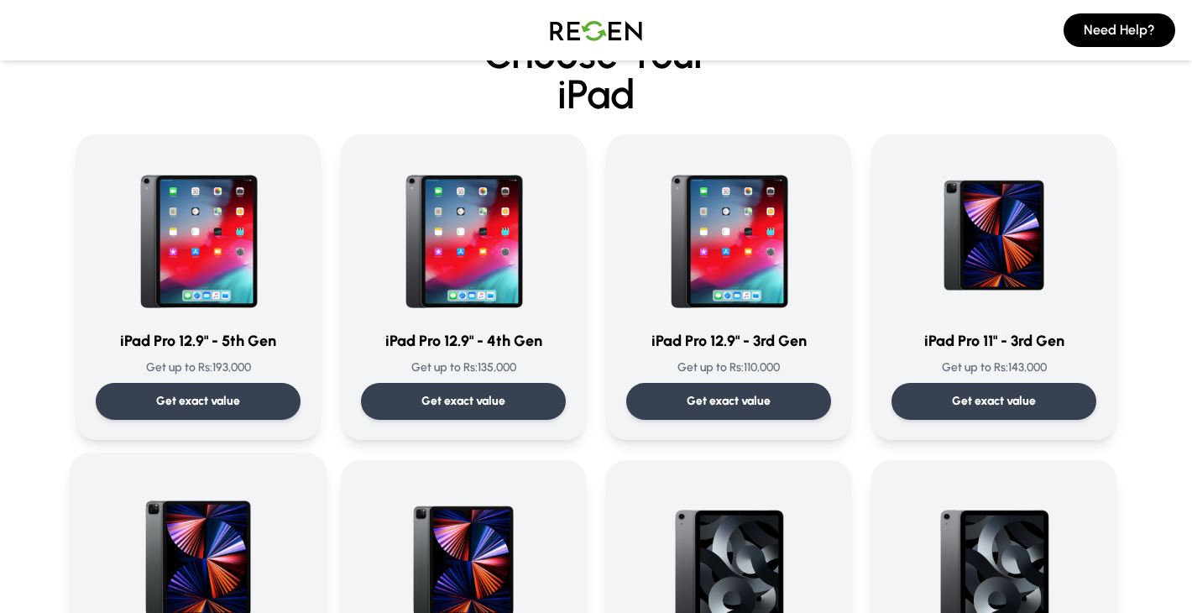
scroll to position [58, 0]
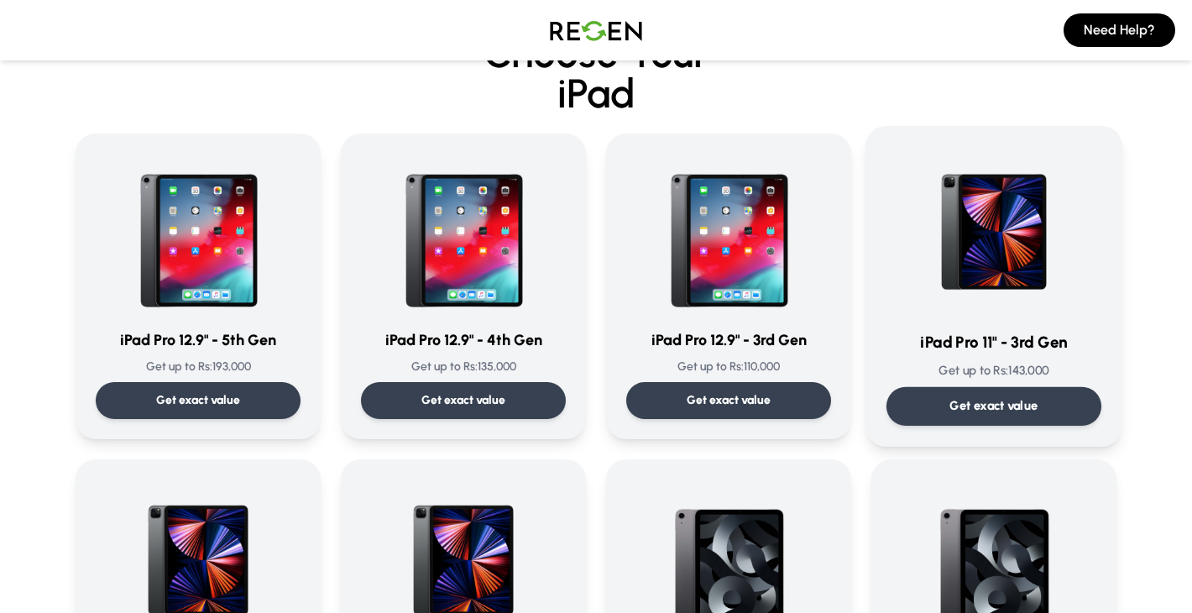
click at [999, 408] on p "Get exact value" at bounding box center [995, 406] width 88 height 18
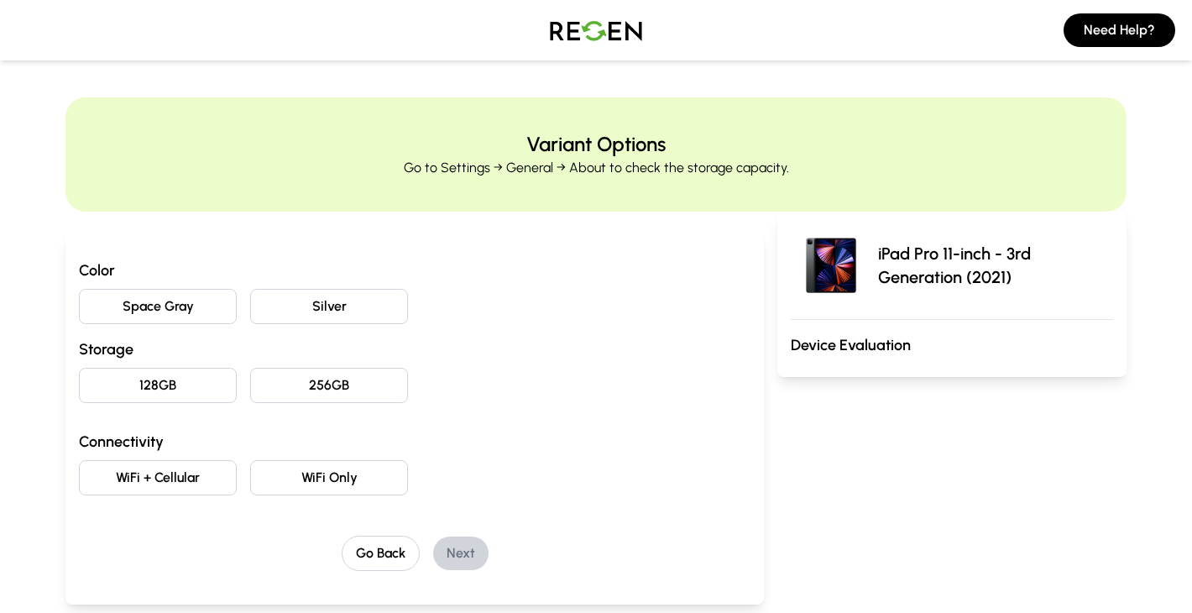
click at [209, 307] on button "Space Gray" at bounding box center [158, 306] width 158 height 35
click at [369, 393] on button "256GB" at bounding box center [329, 385] width 158 height 35
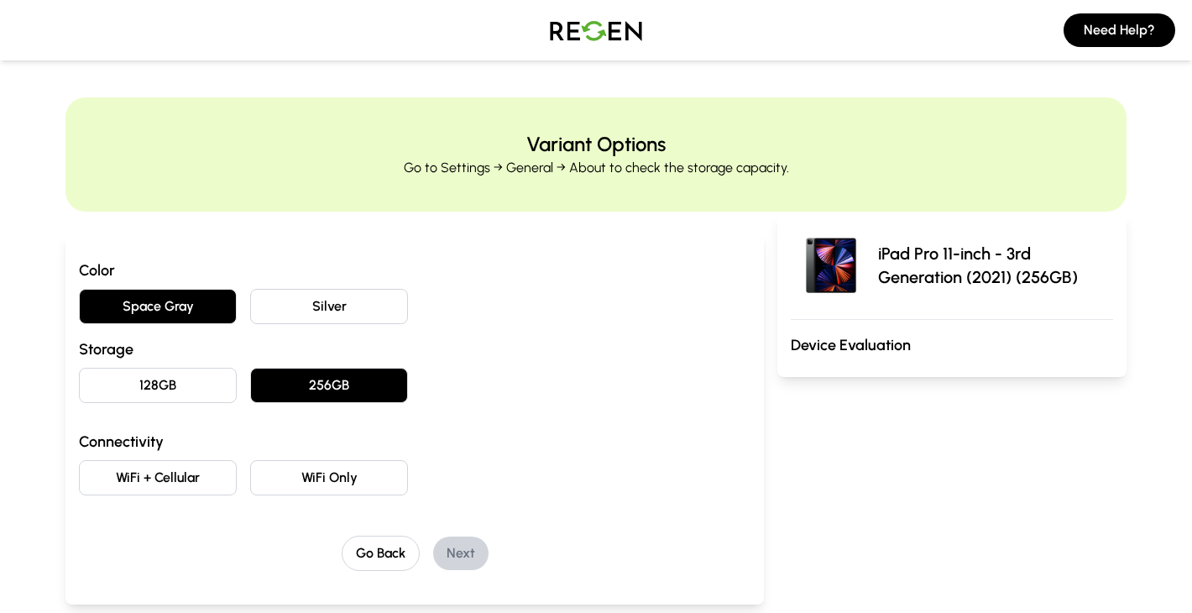
click at [308, 306] on button "Silver" at bounding box center [329, 306] width 158 height 35
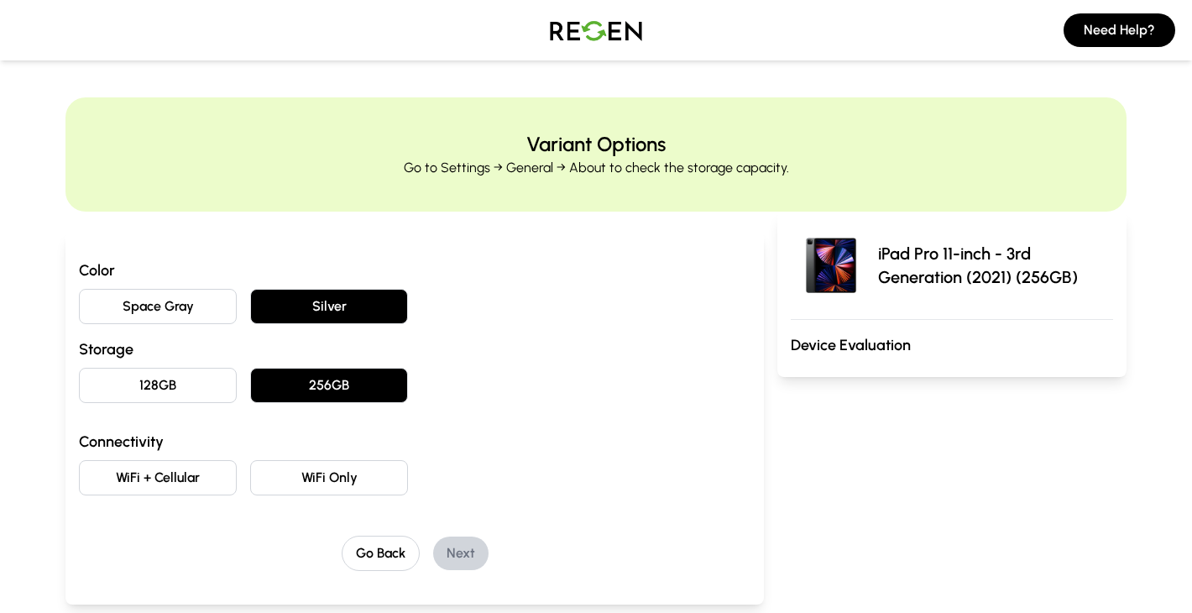
click at [338, 479] on button "WiFi Only" at bounding box center [329, 477] width 158 height 35
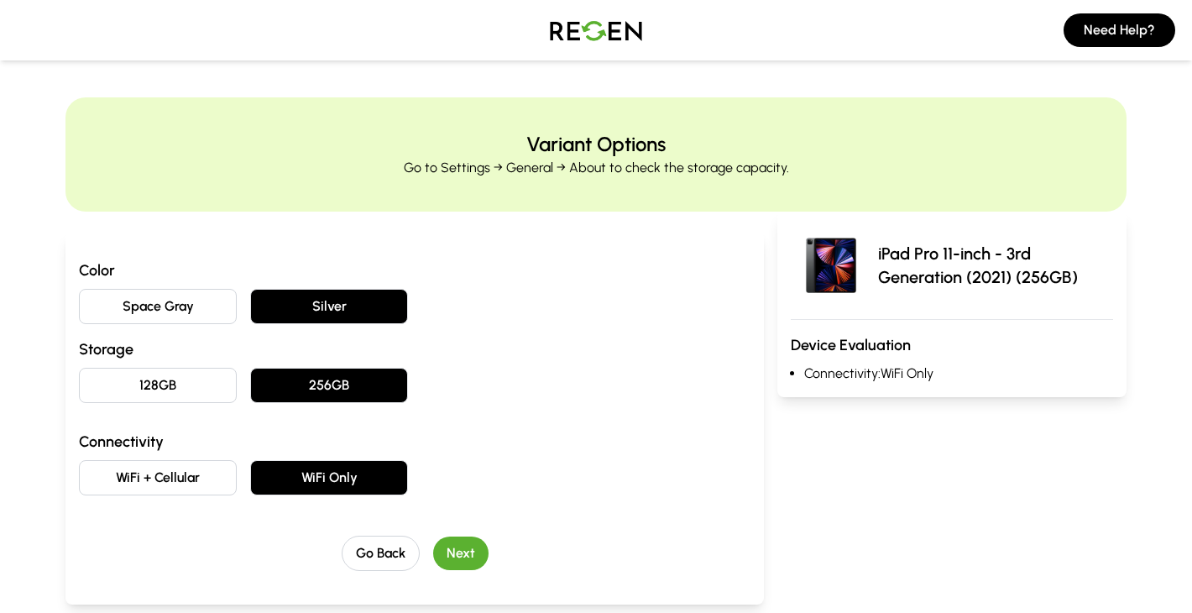
click at [451, 539] on button "Next" at bounding box center [460, 554] width 55 height 34
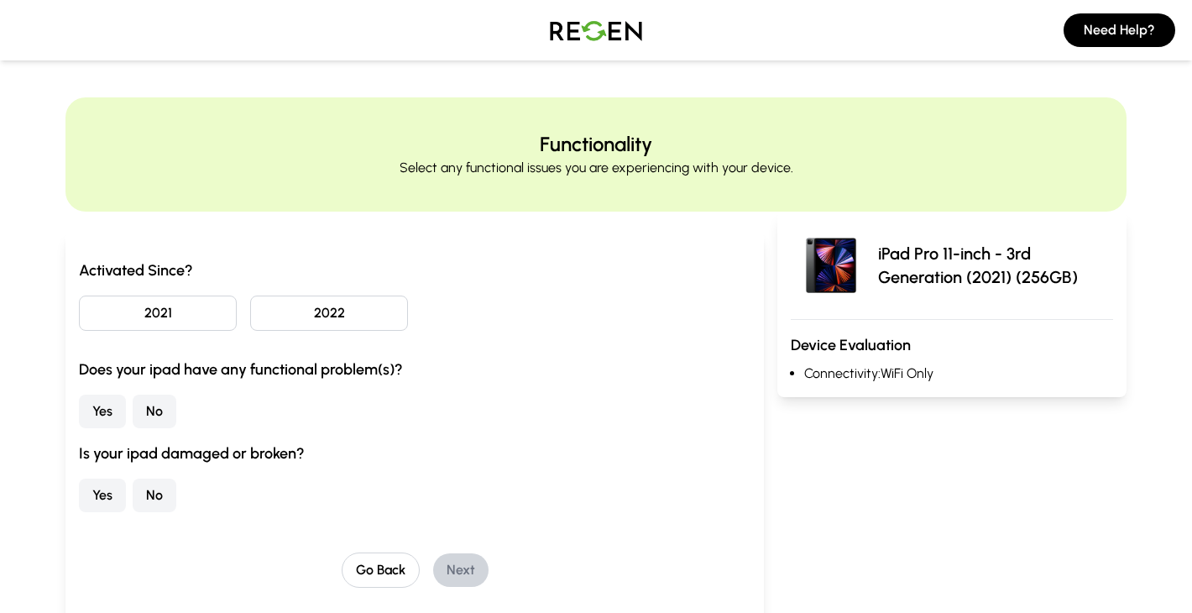
click at [338, 315] on button "2022" at bounding box center [329, 313] width 158 height 35
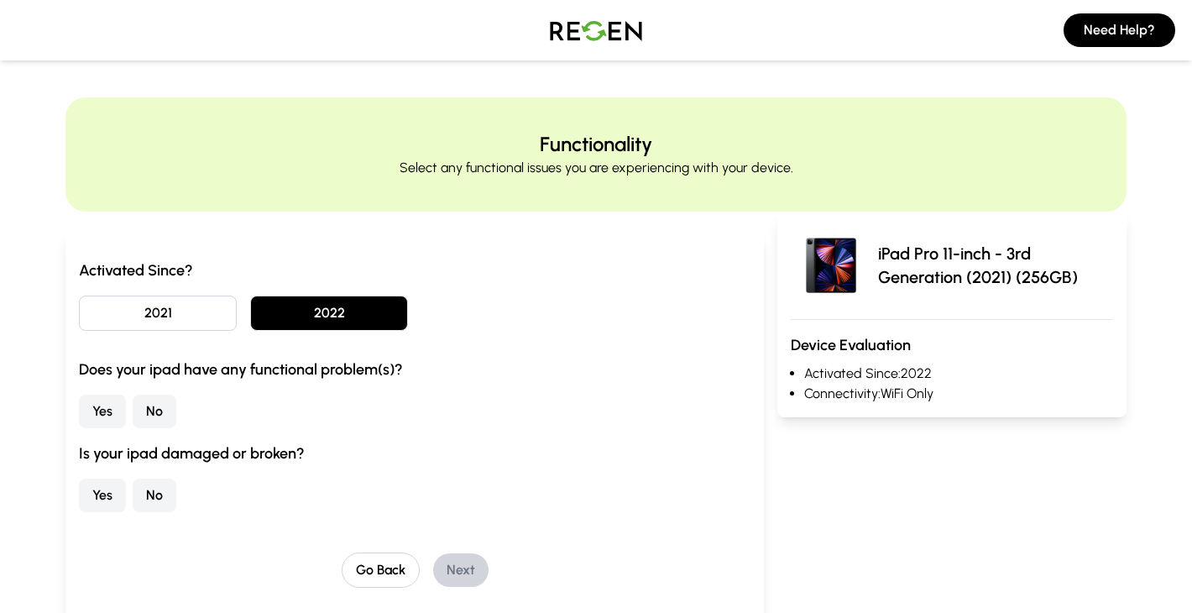
click at [155, 414] on button "No" at bounding box center [155, 412] width 44 height 34
click at [155, 497] on button "No" at bounding box center [155, 496] width 44 height 34
click at [468, 569] on button "Next" at bounding box center [460, 570] width 55 height 34
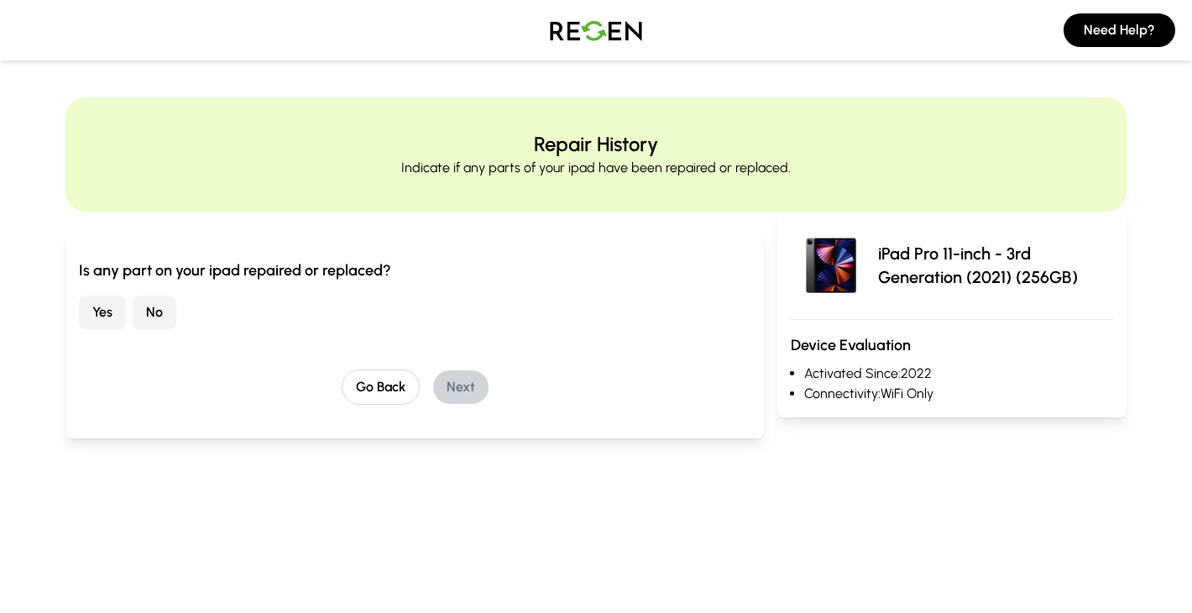
click at [167, 314] on button "No" at bounding box center [155, 313] width 44 height 34
click at [467, 390] on button "Next" at bounding box center [460, 387] width 55 height 34
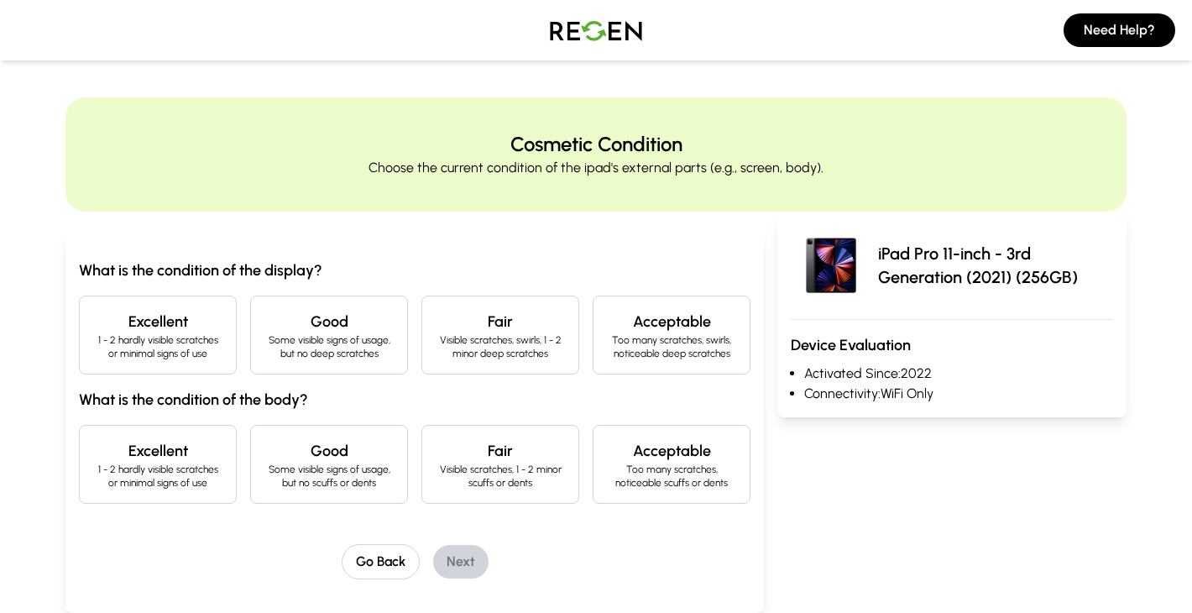
click at [185, 324] on h4 "Excellent" at bounding box center [157, 322] width 129 height 24
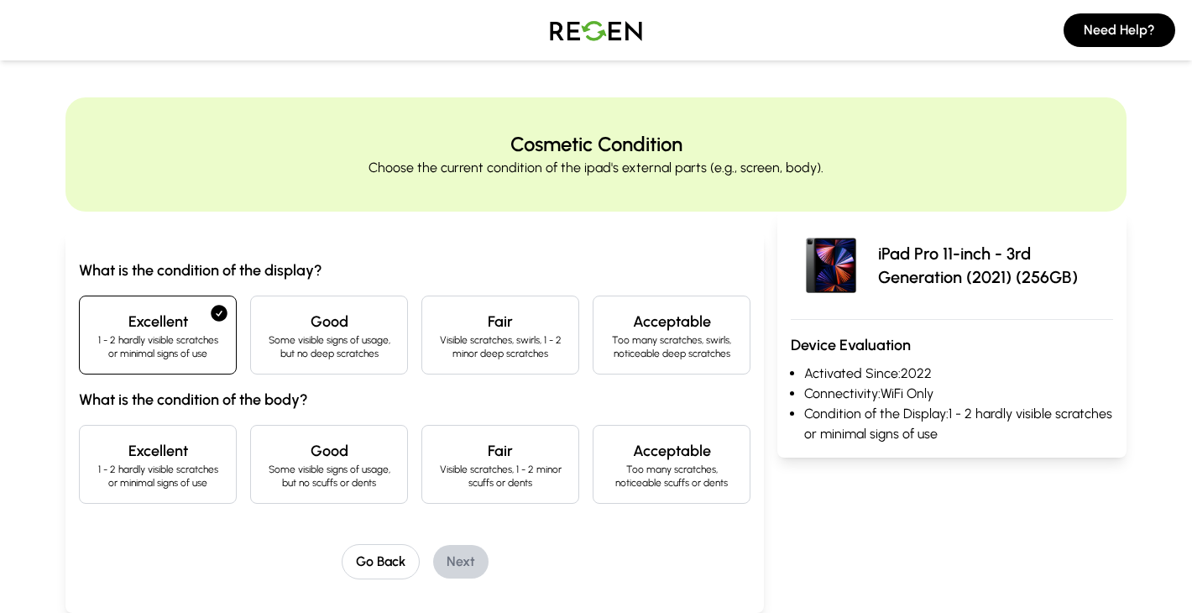
click at [189, 480] on p "1 - 2 hardly visible scratches or minimal signs of use" at bounding box center [157, 476] width 129 height 27
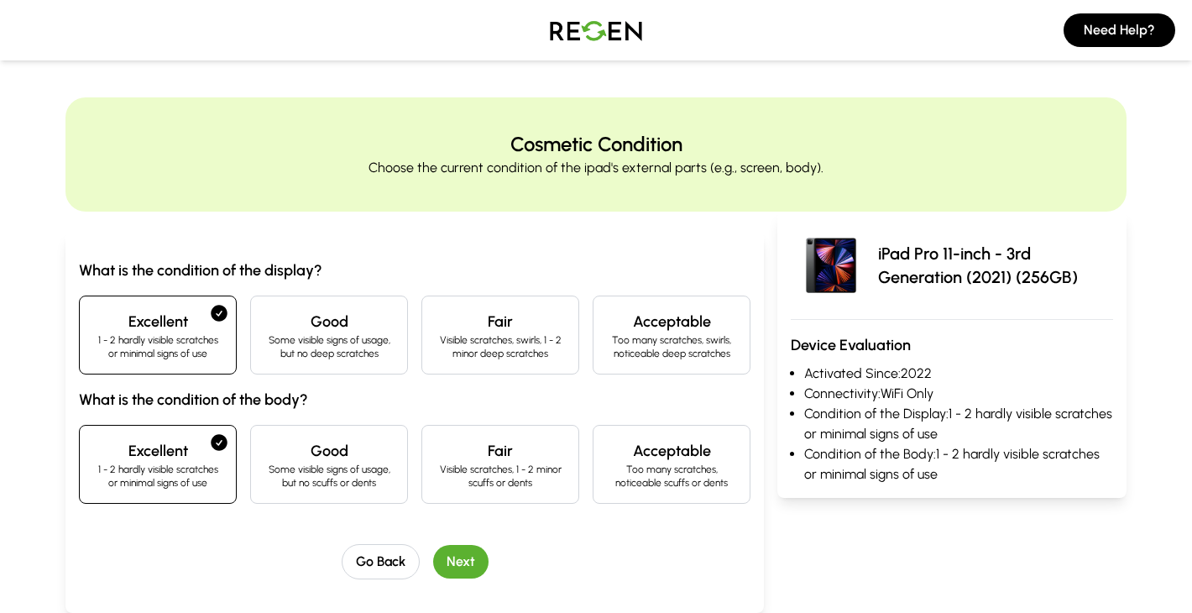
click at [466, 559] on button "Next" at bounding box center [460, 562] width 55 height 34
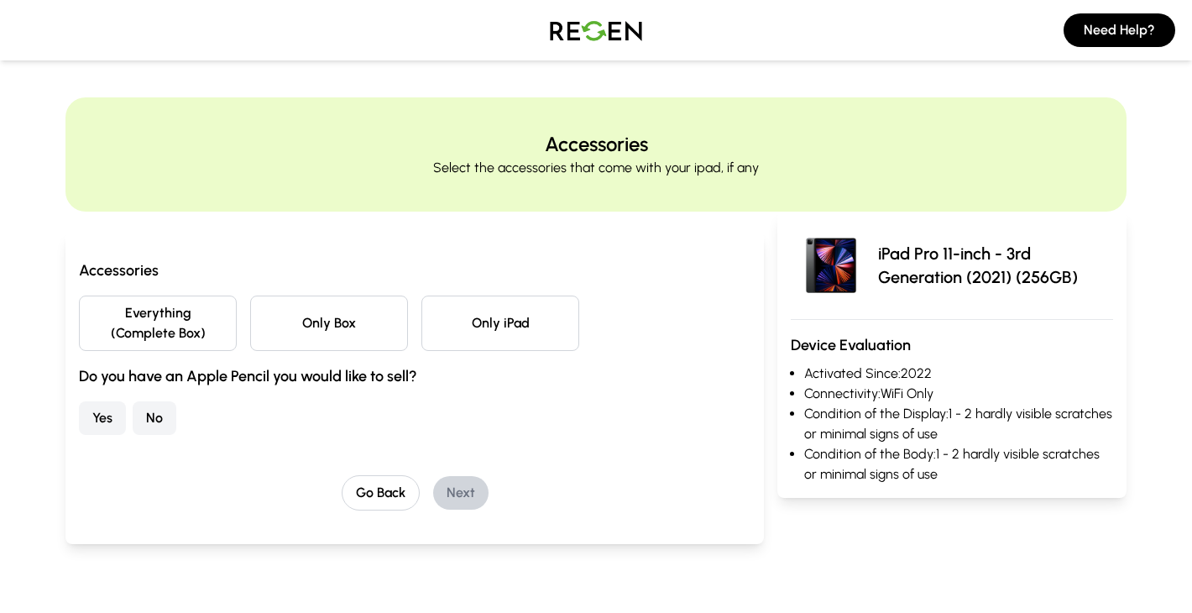
click at [149, 325] on button "Everything (Complete Box)" at bounding box center [158, 323] width 158 height 55
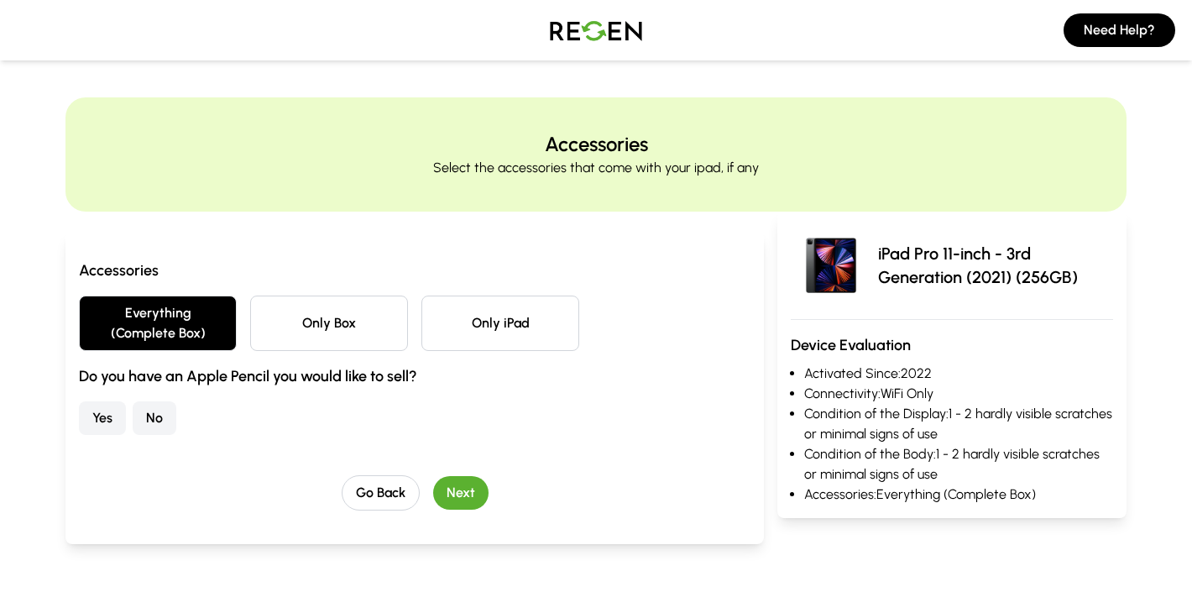
click at [151, 417] on button "No" at bounding box center [155, 418] width 44 height 34
click at [474, 495] on button "Next" at bounding box center [460, 493] width 55 height 34
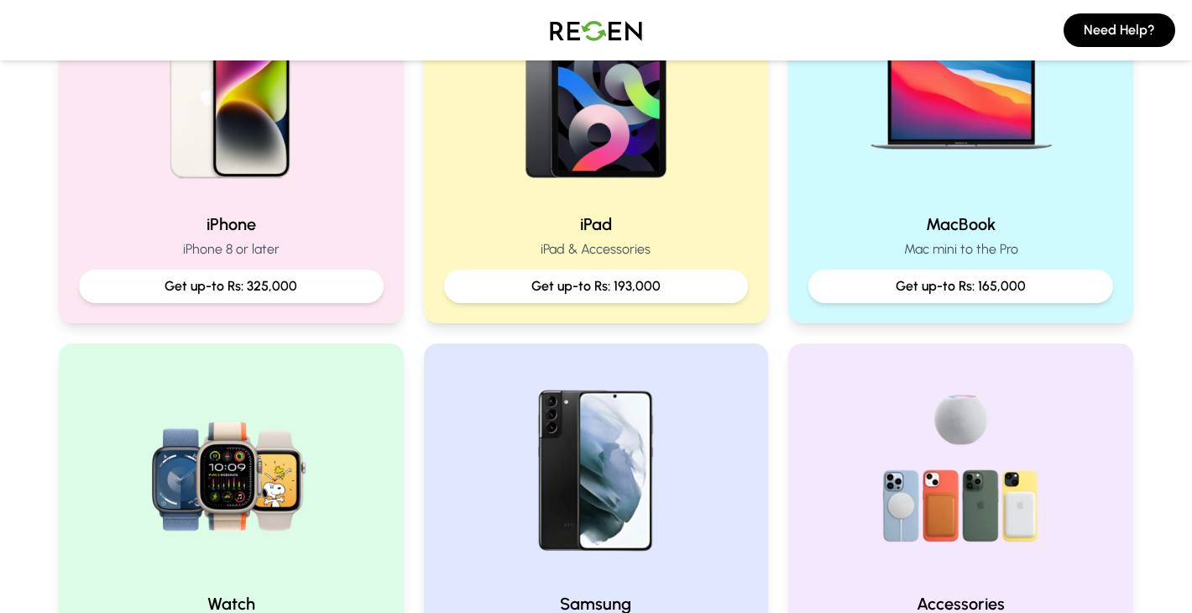
scroll to position [430, 0]
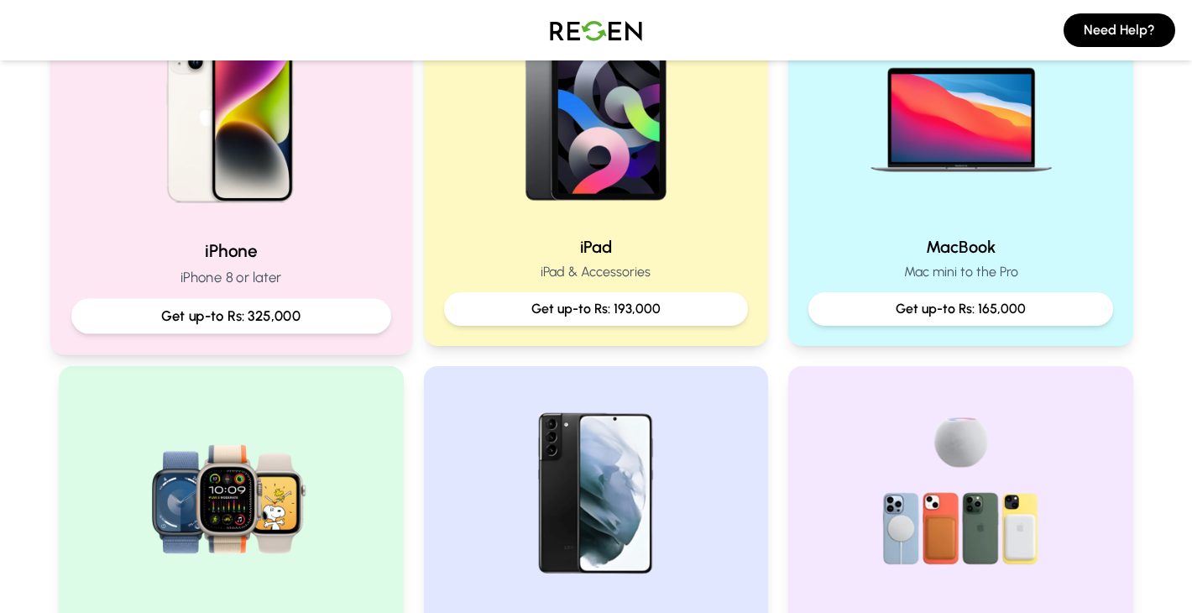
click at [242, 282] on p "iPhone 8 or later" at bounding box center [231, 277] width 320 height 21
